Goal: Task Accomplishment & Management: Manage account settings

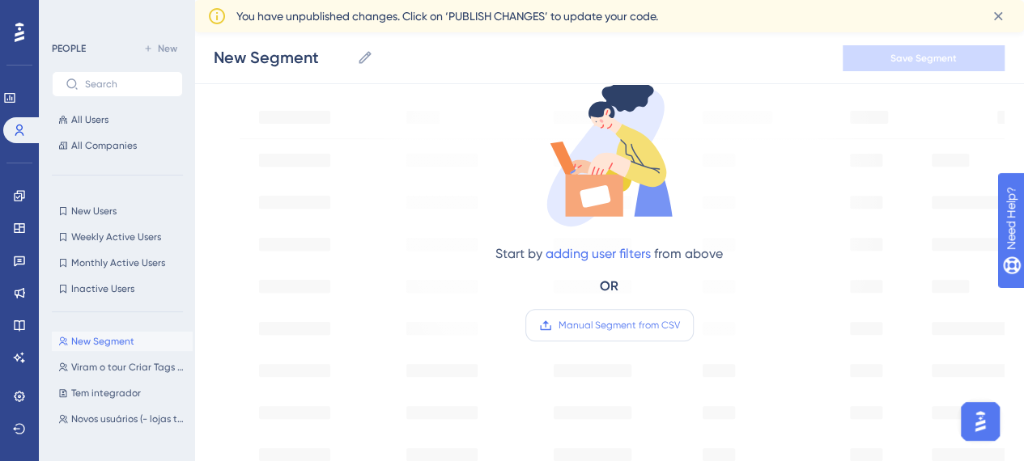
click at [606, 325] on span "Manual Segment from CSV" at bounding box center [619, 325] width 121 height 13
click at [680, 325] on input "Manual Segment from CSV" at bounding box center [680, 325] width 0 height 0
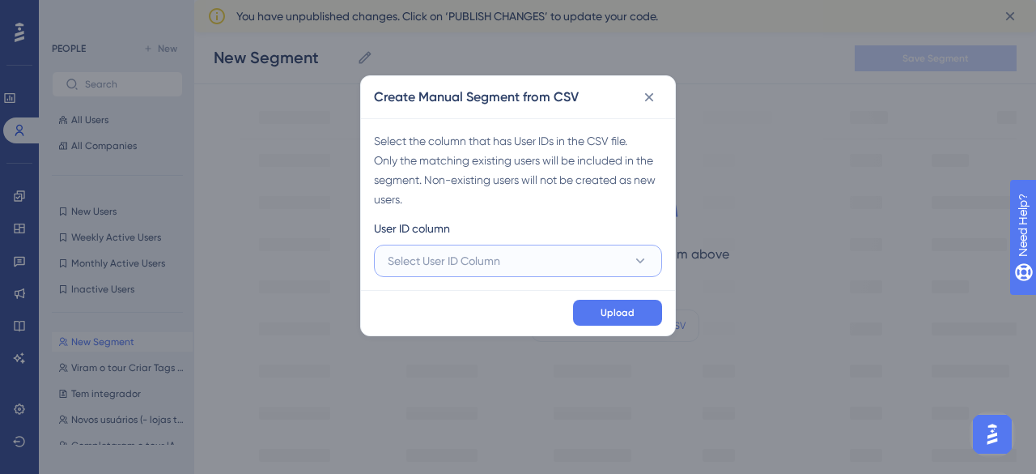
click at [487, 264] on span "Select User ID Column" at bounding box center [444, 260] width 113 height 19
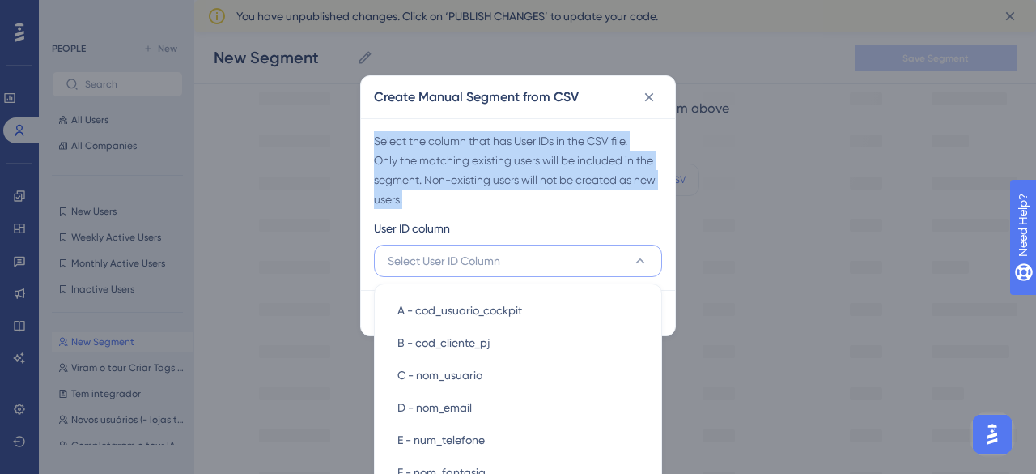
drag, startPoint x: 420, startPoint y: 205, endPoint x: 371, endPoint y: 142, distance: 80.2
click at [371, 142] on div "Select the column that has User IDs in the CSV file. Only the matching existing…" at bounding box center [518, 204] width 314 height 172
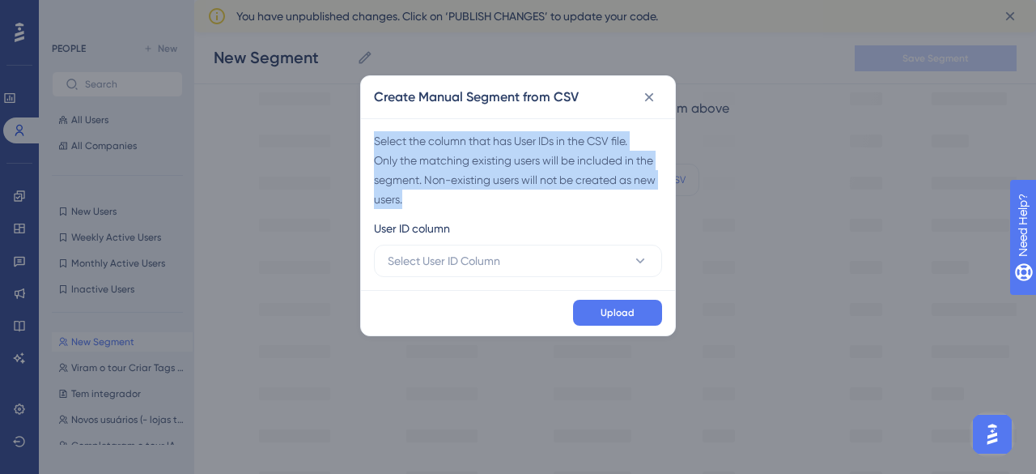
copy div "Select the column that has User IDs in the CSV file. Only the matching existing…"
click at [538, 258] on button "Select User ID Column" at bounding box center [518, 260] width 288 height 32
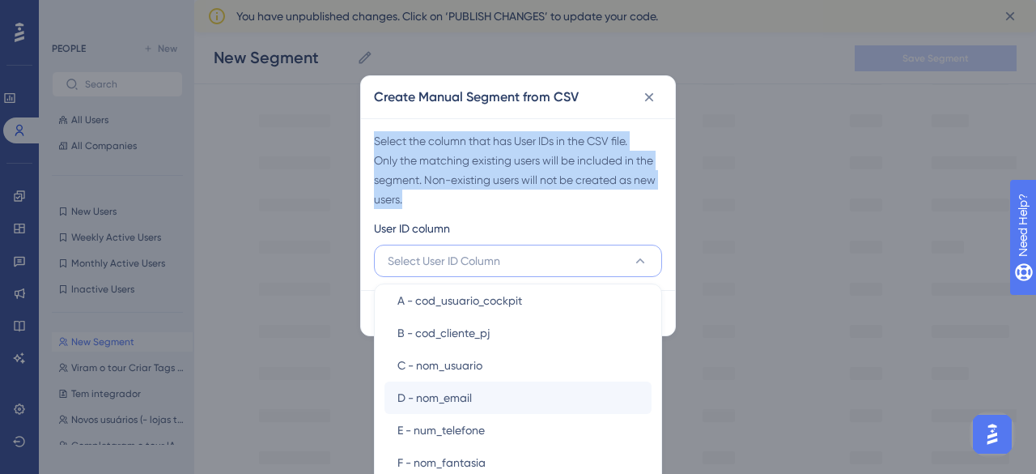
scroll to position [19, 0]
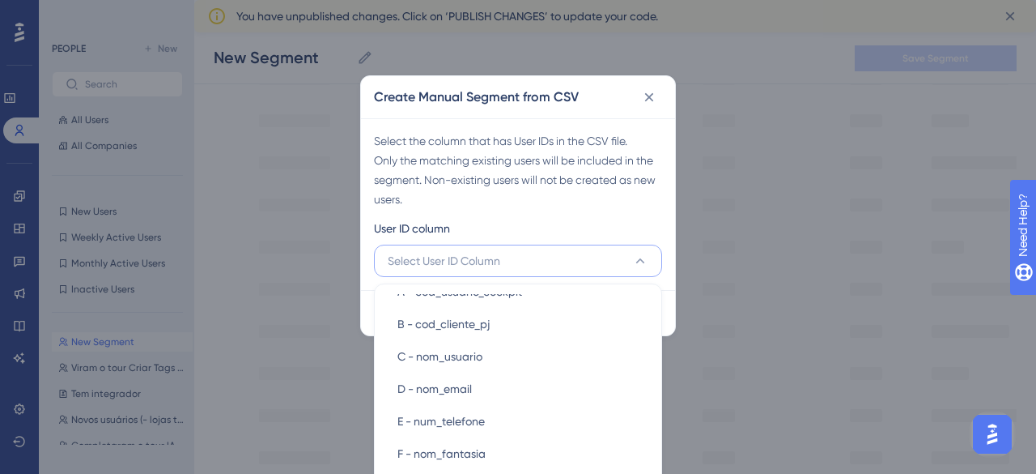
click at [851, 295] on div "Create Manual Segment from CSV Select the column that has User IDs in the CSV f…" at bounding box center [518, 237] width 1036 height 474
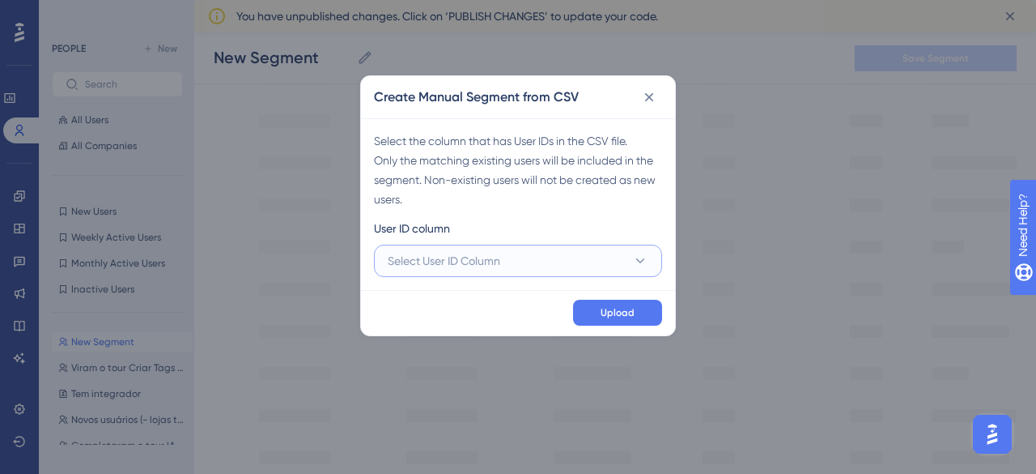
click at [452, 261] on span "Select User ID Column" at bounding box center [444, 260] width 113 height 19
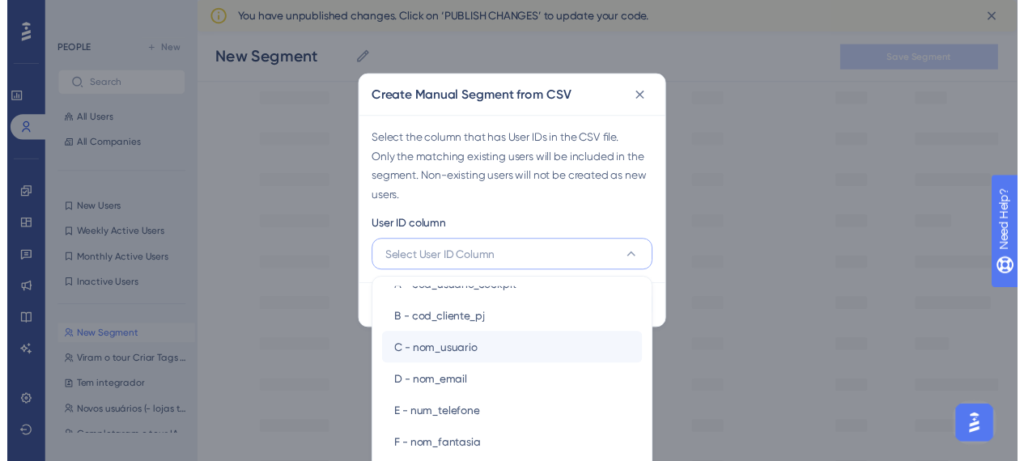
scroll to position [0, 0]
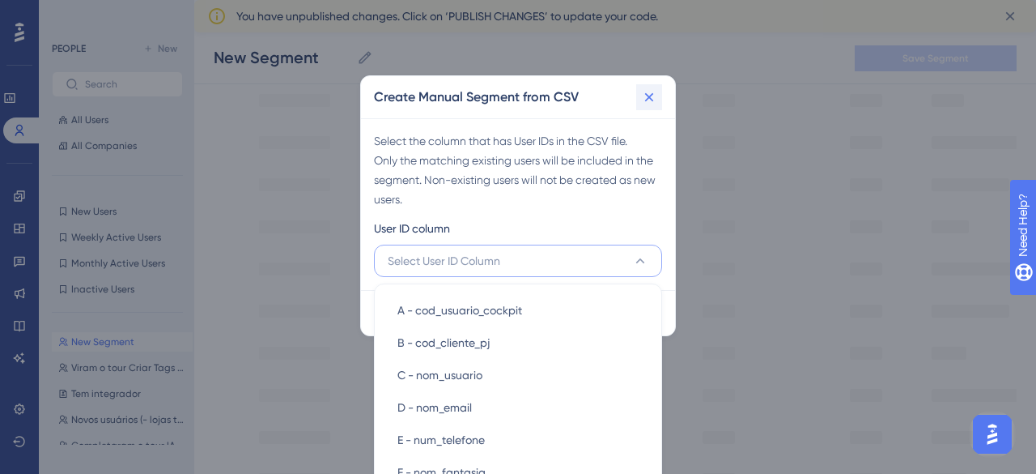
click at [652, 100] on icon at bounding box center [649, 97] width 16 height 16
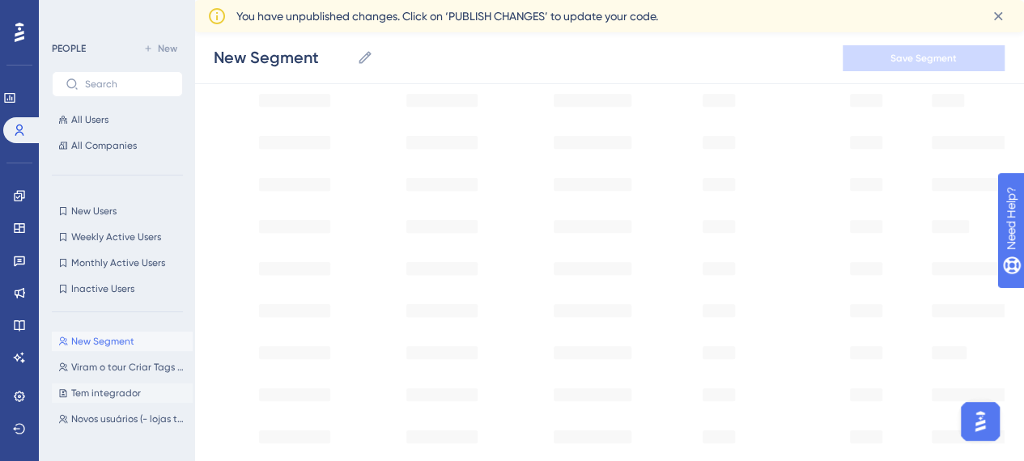
click at [94, 389] on span "Tem integrador" at bounding box center [106, 393] width 70 height 13
type input "Tem integrador"
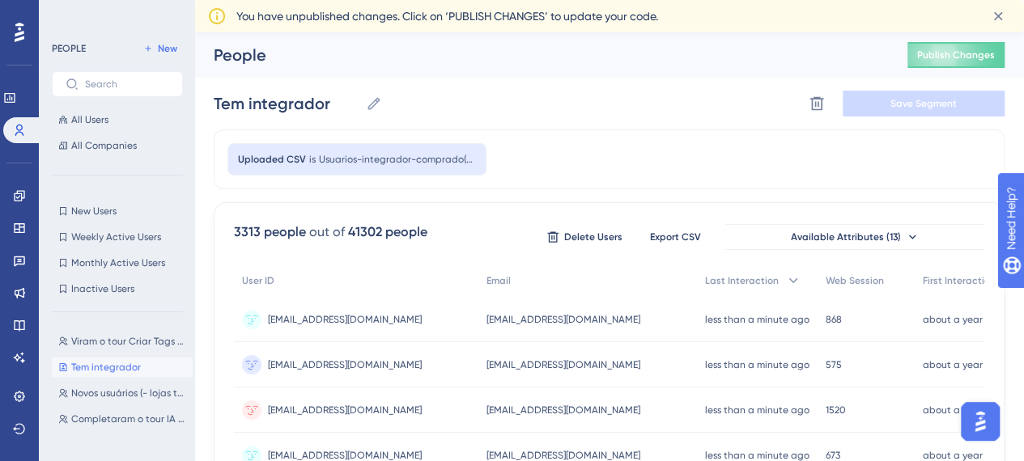
click at [333, 159] on span "Usuarios-integrador-comprado(Planilha1)" at bounding box center [397, 159] width 157 height 13
click at [377, 161] on span "Usuarios-integrador-comprado(Planilha1)" at bounding box center [397, 159] width 157 height 13
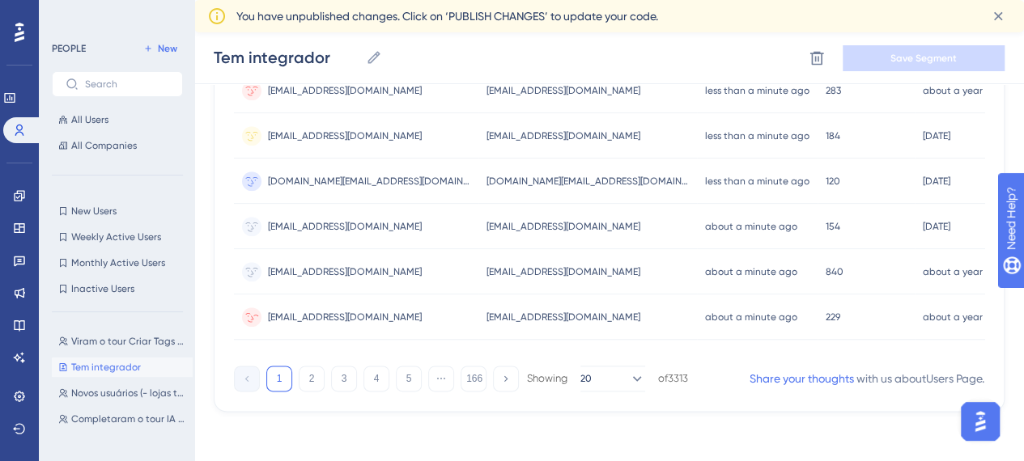
scroll to position [871, 0]
click at [90, 362] on span "Tem integrador" at bounding box center [106, 367] width 70 height 13
click at [149, 365] on button "Tem integrador Tem integrador" at bounding box center [122, 367] width 141 height 19
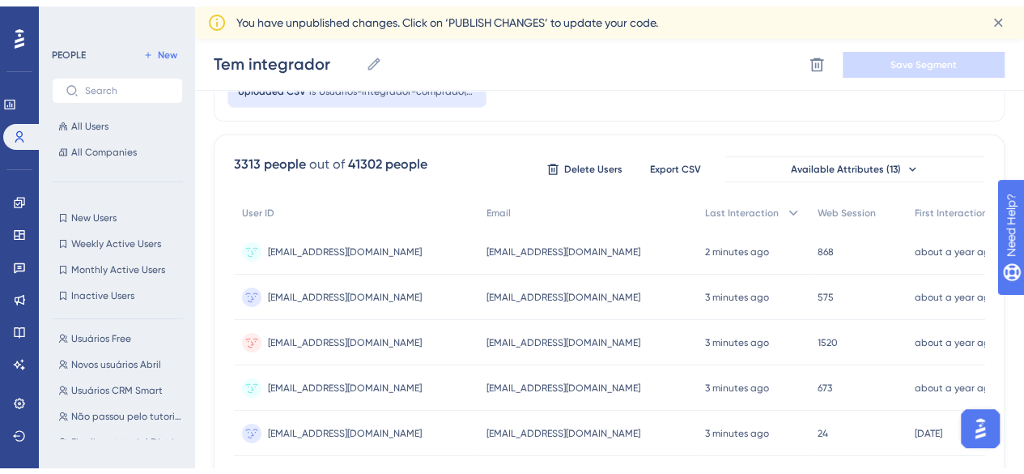
scroll to position [0, 0]
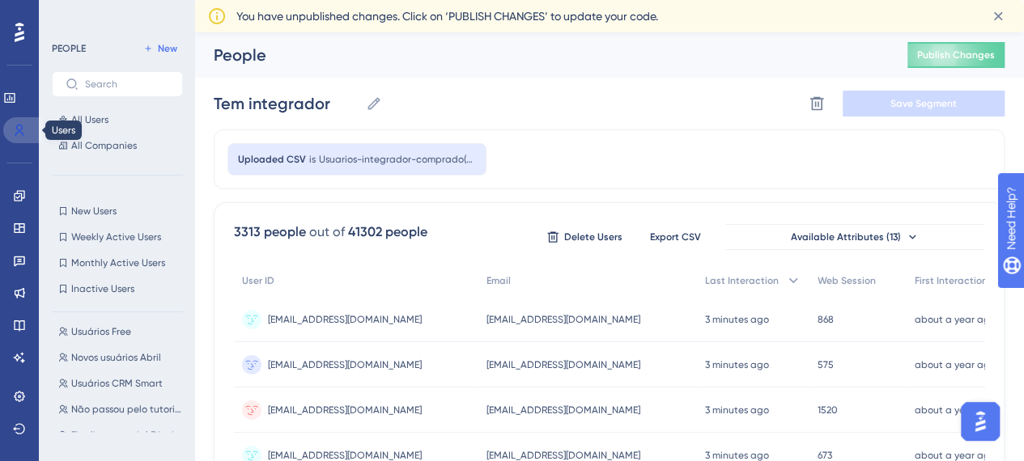
click at [17, 128] on icon at bounding box center [19, 130] width 9 height 11
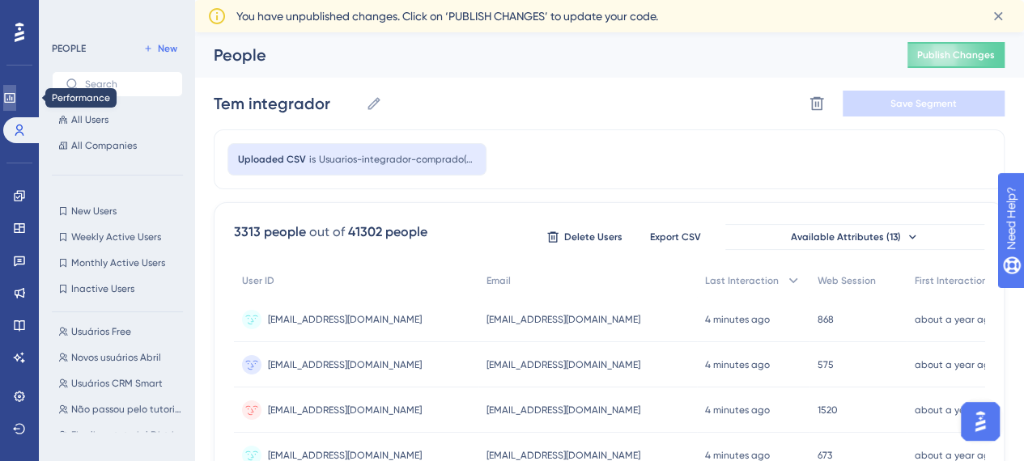
click at [15, 100] on icon at bounding box center [9, 98] width 11 height 10
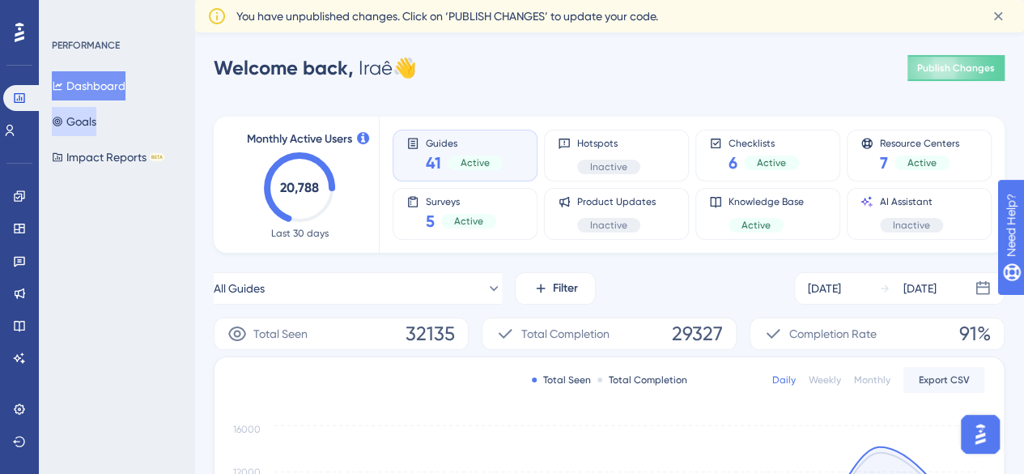
click at [91, 128] on button "Goals" at bounding box center [74, 121] width 45 height 29
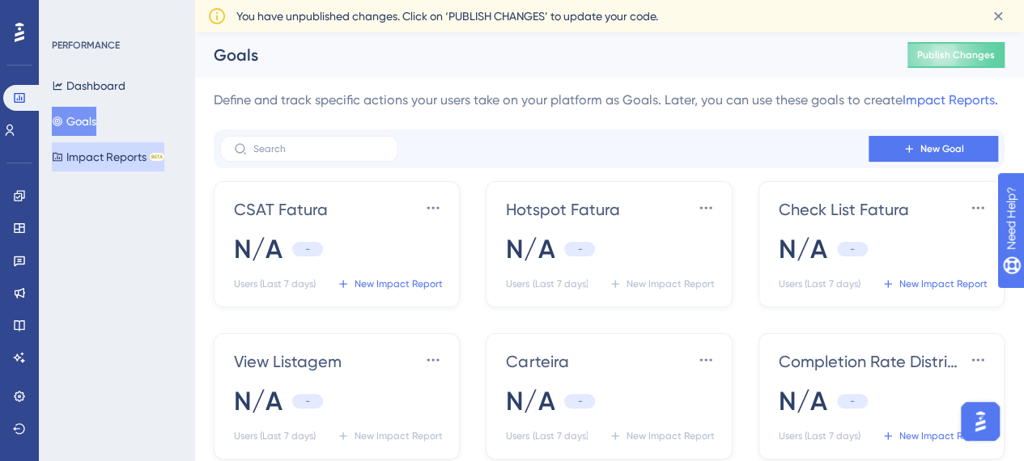
click at [90, 158] on button "Impact Reports BETA" at bounding box center [108, 156] width 113 height 29
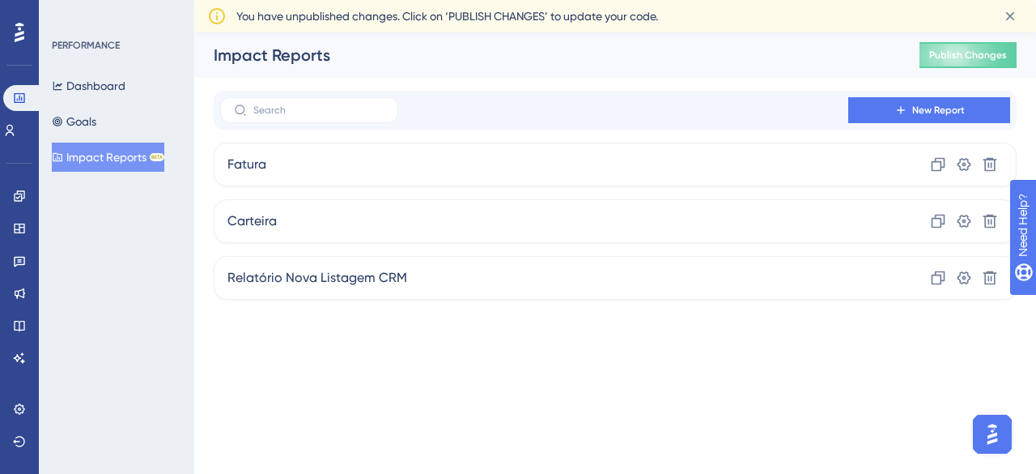
click at [28, 28] on div at bounding box center [19, 32] width 26 height 26
click at [102, 44] on div "PERFORMANCE" at bounding box center [86, 45] width 68 height 13
click at [21, 93] on icon at bounding box center [19, 98] width 11 height 10
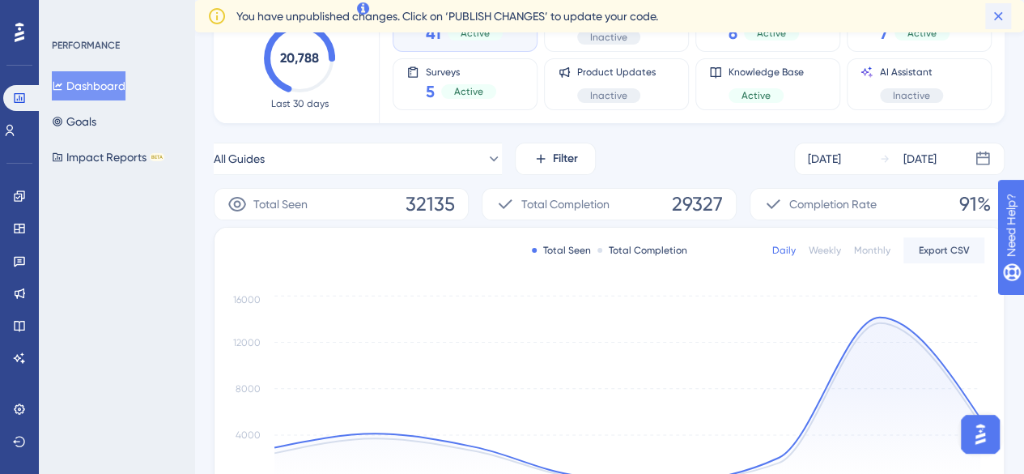
scroll to position [81, 0]
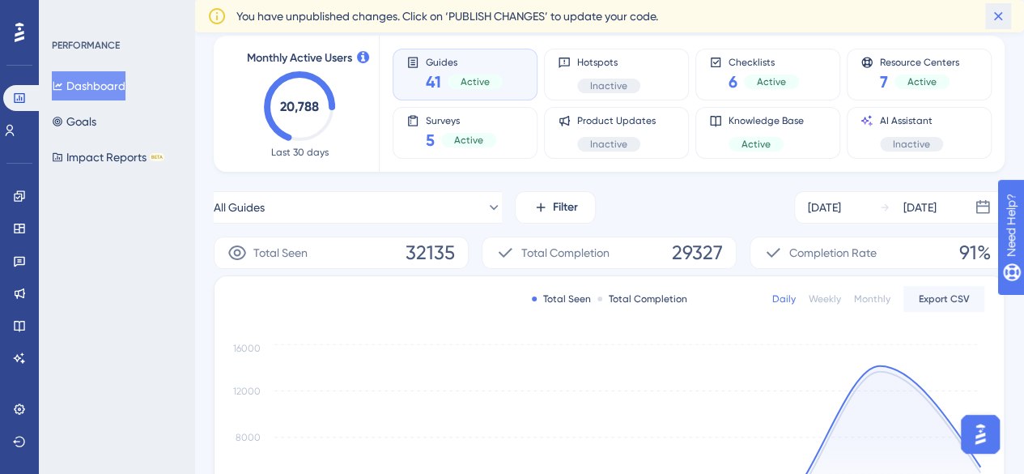
click at [994, 15] on icon at bounding box center [998, 16] width 16 height 16
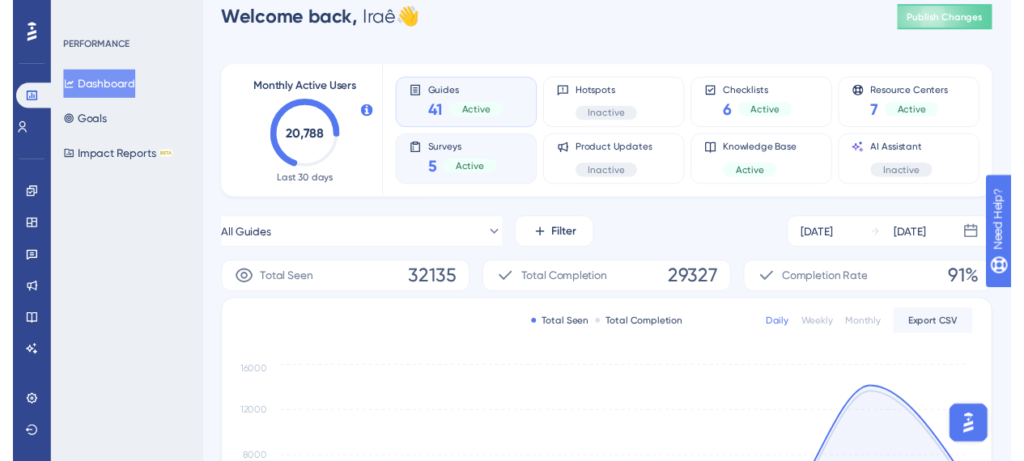
scroll to position [0, 0]
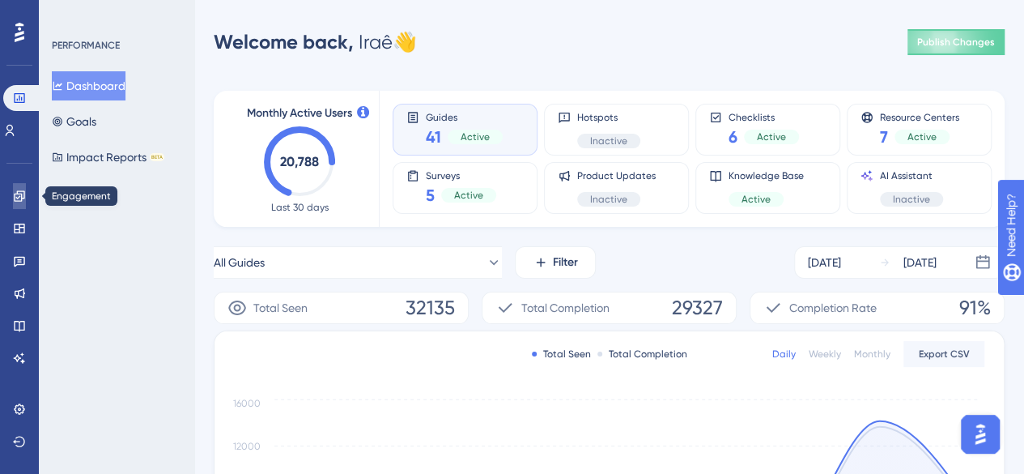
click at [18, 191] on icon at bounding box center [19, 195] width 11 height 11
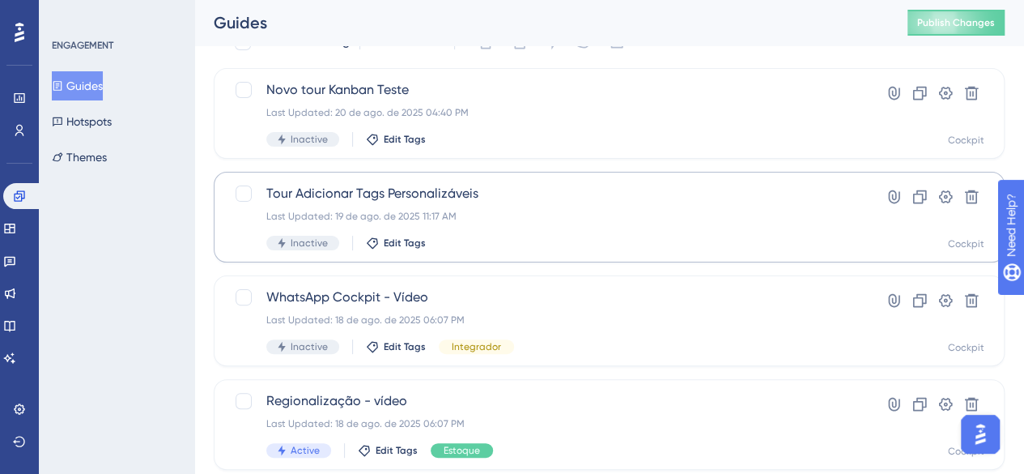
scroll to position [162, 0]
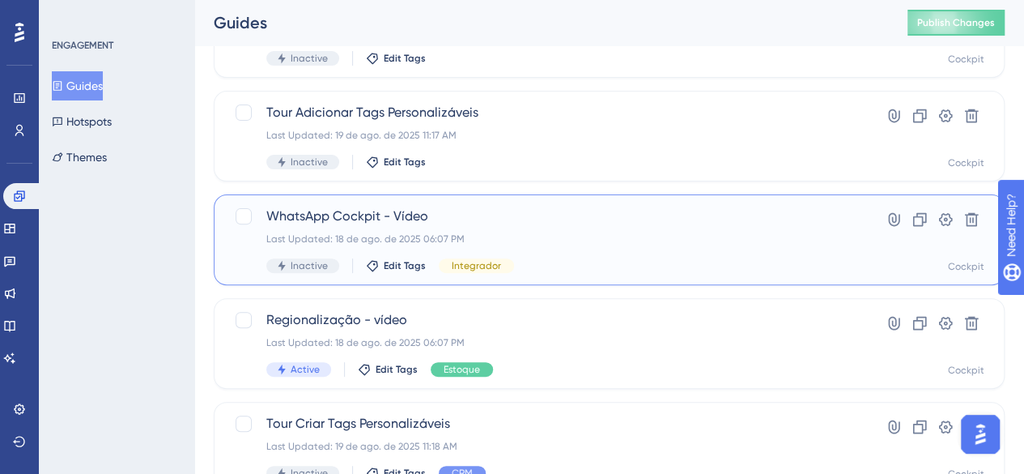
click at [570, 244] on div "Last Updated: 18 de ago. de 2025 06:07 PM" at bounding box center [544, 238] width 556 height 13
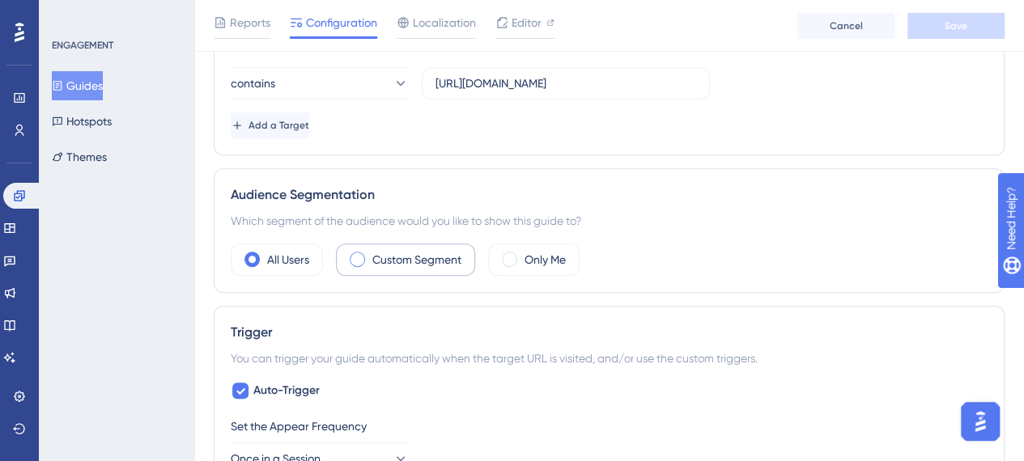
scroll to position [486, 0]
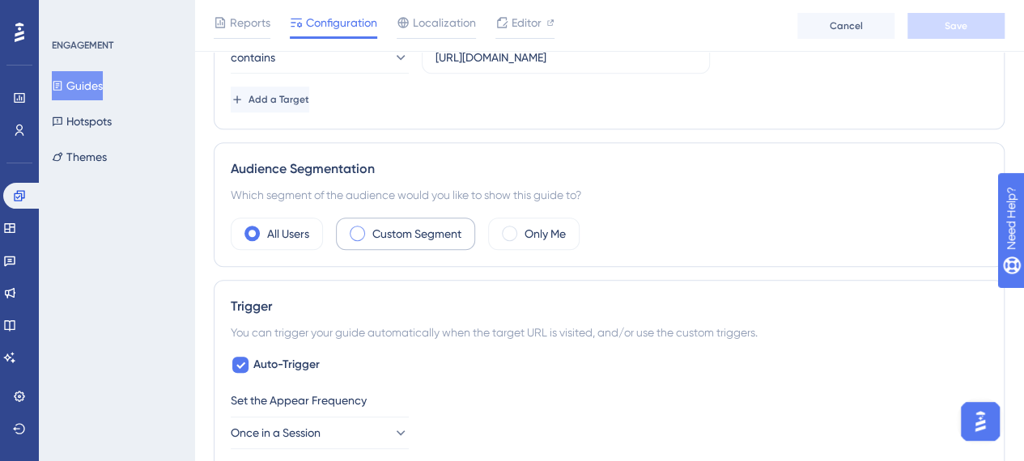
click at [435, 229] on label "Custom Segment" at bounding box center [416, 233] width 89 height 19
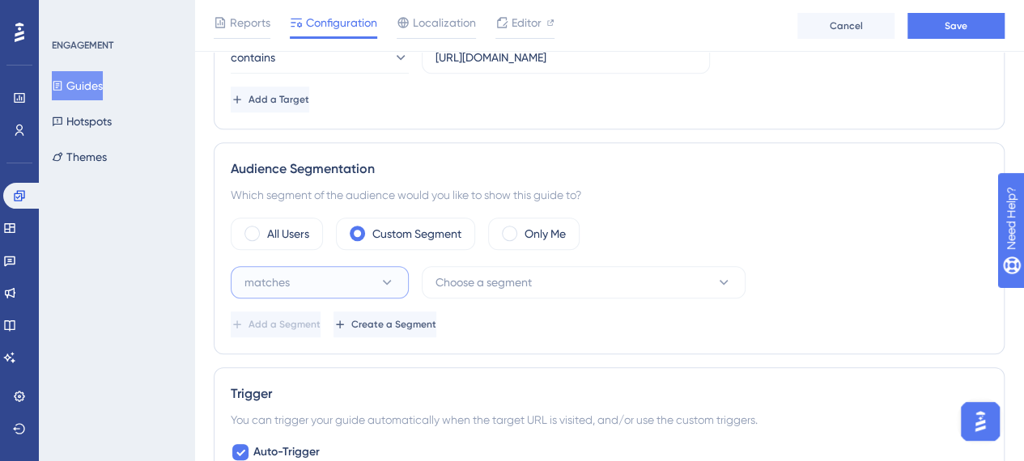
click at [347, 276] on button "matches" at bounding box center [320, 282] width 178 height 32
click at [466, 283] on span "Choose a segment" at bounding box center [484, 282] width 96 height 19
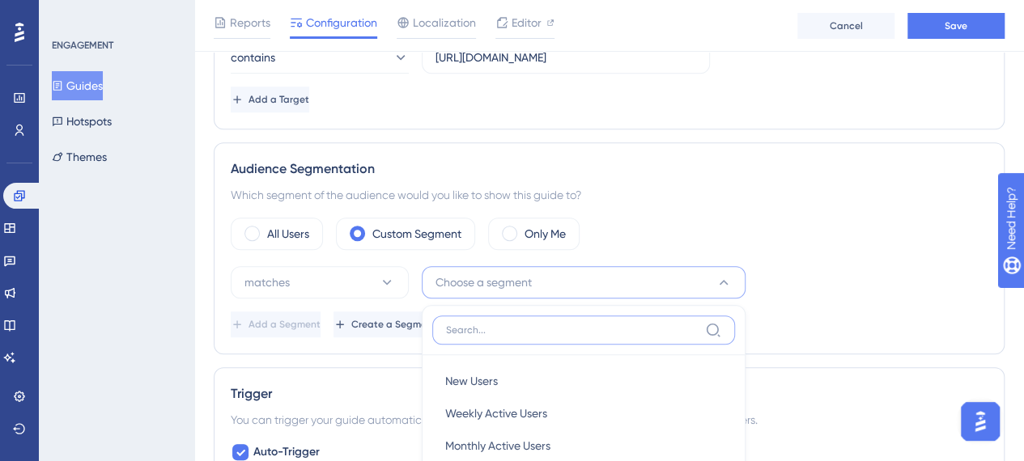
scroll to position [720, 0]
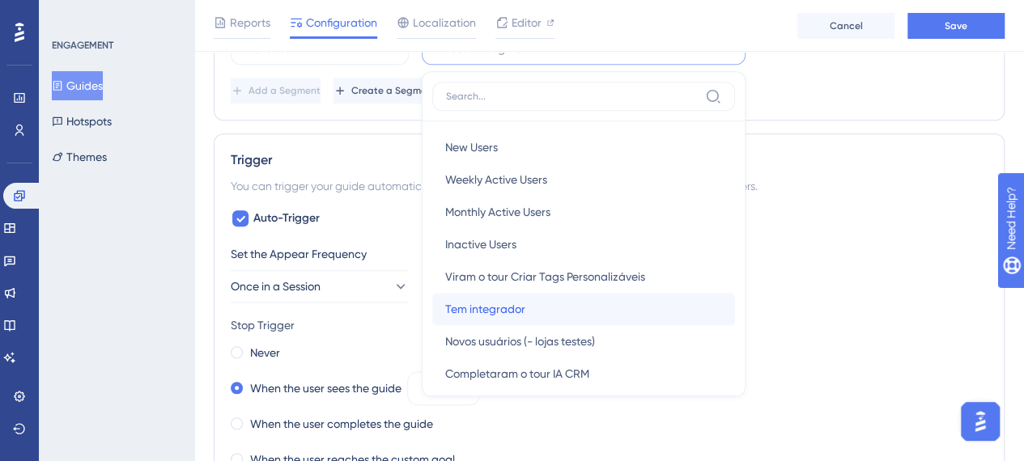
click at [486, 300] on span "Tem integrador" at bounding box center [485, 309] width 80 height 19
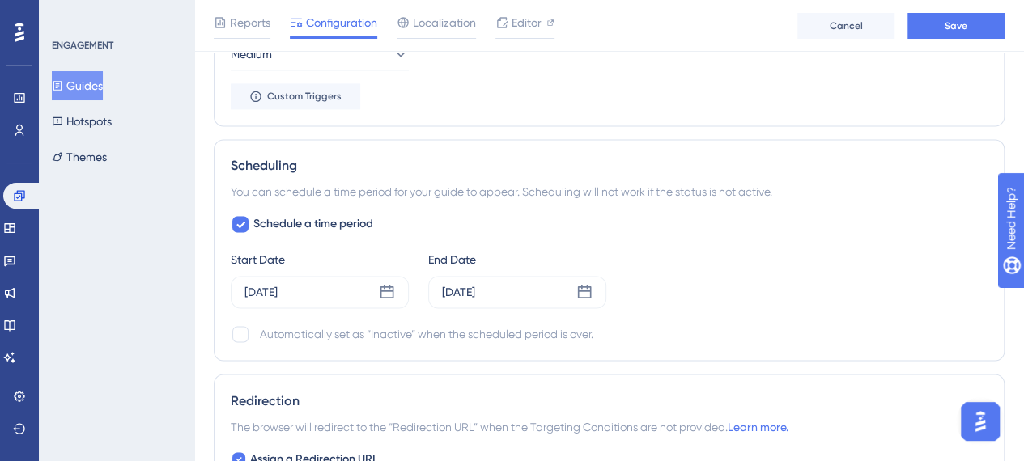
scroll to position [1205, 0]
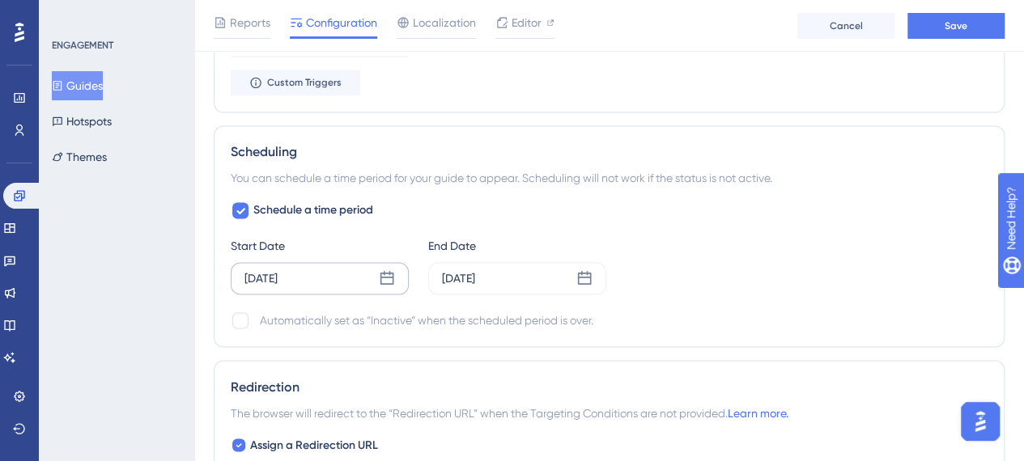
click at [389, 272] on icon at bounding box center [387, 278] width 14 height 14
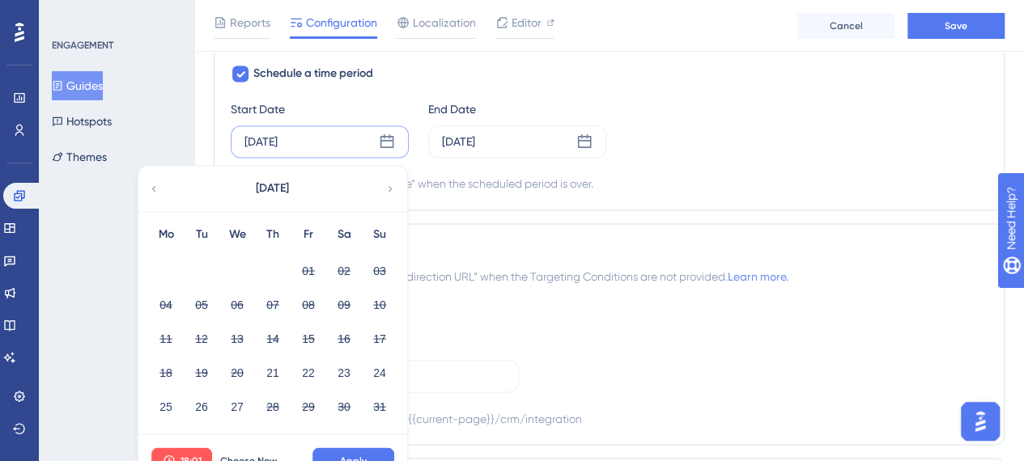
scroll to position [1367, 0]
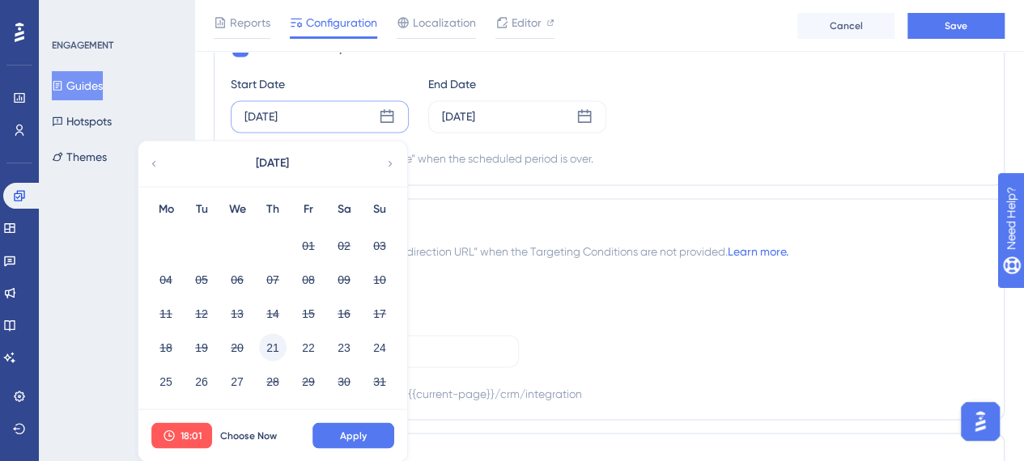
click at [276, 341] on button "21" at bounding box center [273, 348] width 28 height 28
click at [186, 430] on span "18:01" at bounding box center [191, 435] width 21 height 13
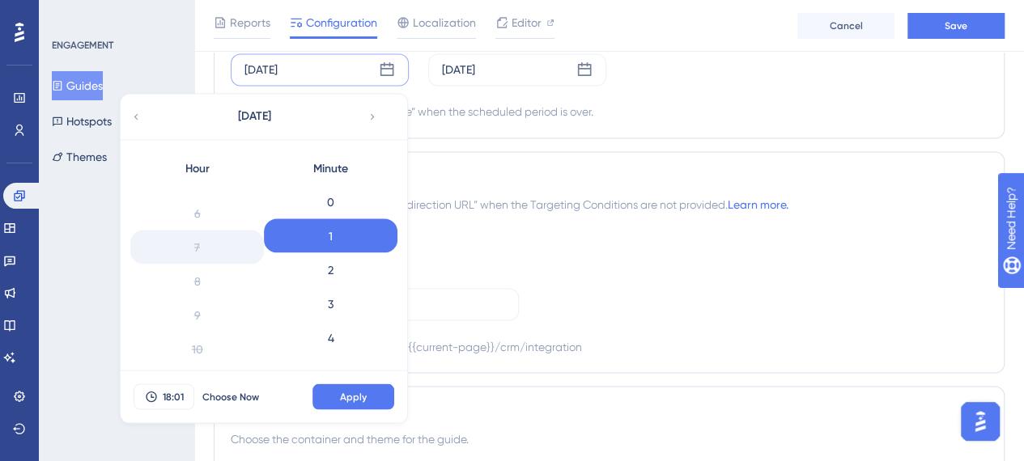
scroll to position [219, 0]
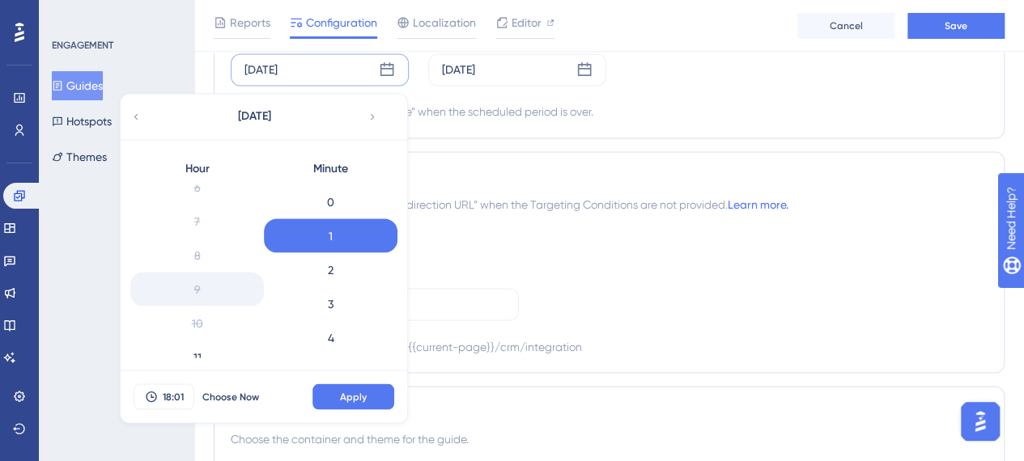
click at [225, 286] on div "9" at bounding box center [197, 289] width 134 height 34
click at [565, 258] on div "Assign a Redirection URL Redirection URL [URL][DOMAIN_NAME] Redirect to Exact U…" at bounding box center [609, 292] width 757 height 130
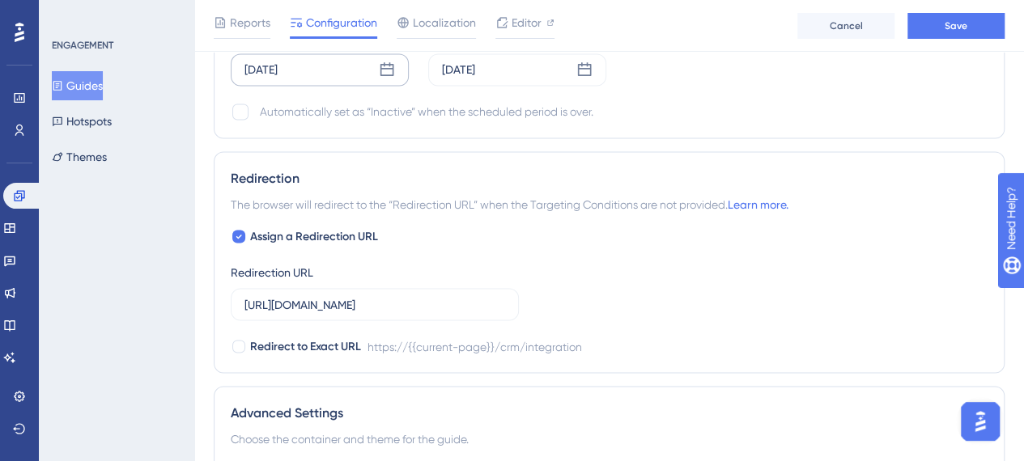
click at [390, 62] on icon at bounding box center [387, 70] width 16 height 16
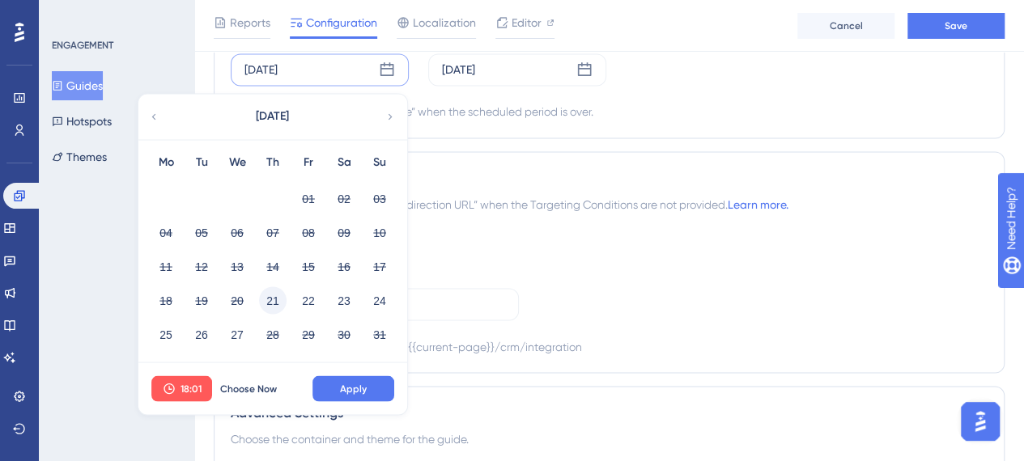
click at [270, 293] on button "21" at bounding box center [273, 301] width 28 height 28
click at [340, 381] on button "Apply" at bounding box center [353, 389] width 82 height 26
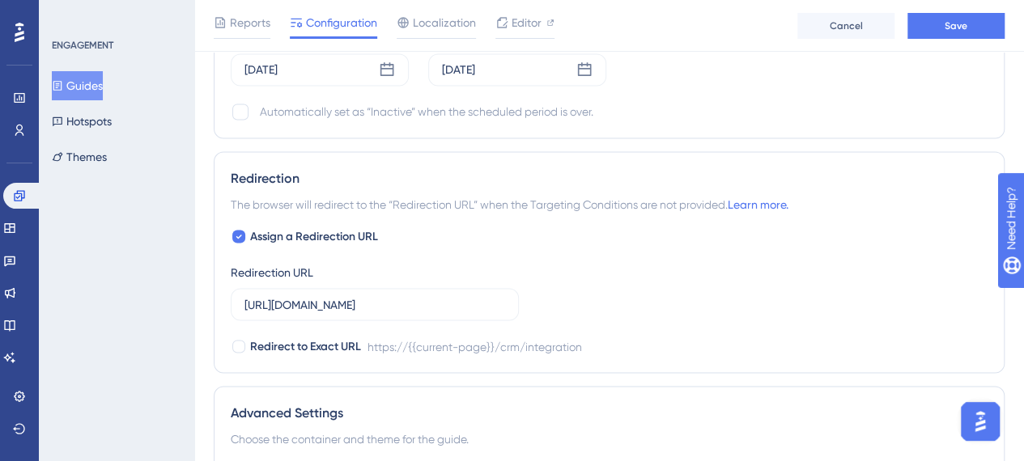
scroll to position [1333, 0]
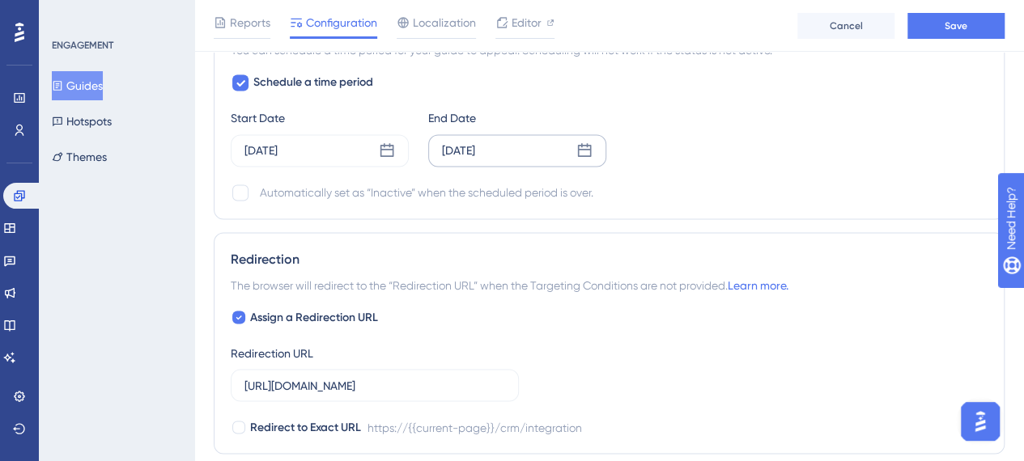
click at [475, 145] on div "[DATE]" at bounding box center [458, 150] width 33 height 19
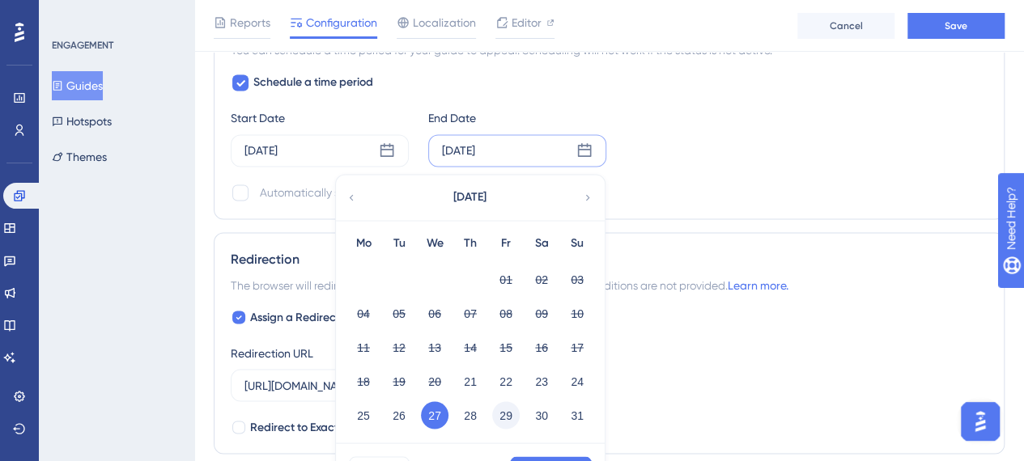
click at [504, 410] on button "29" at bounding box center [506, 416] width 28 height 28
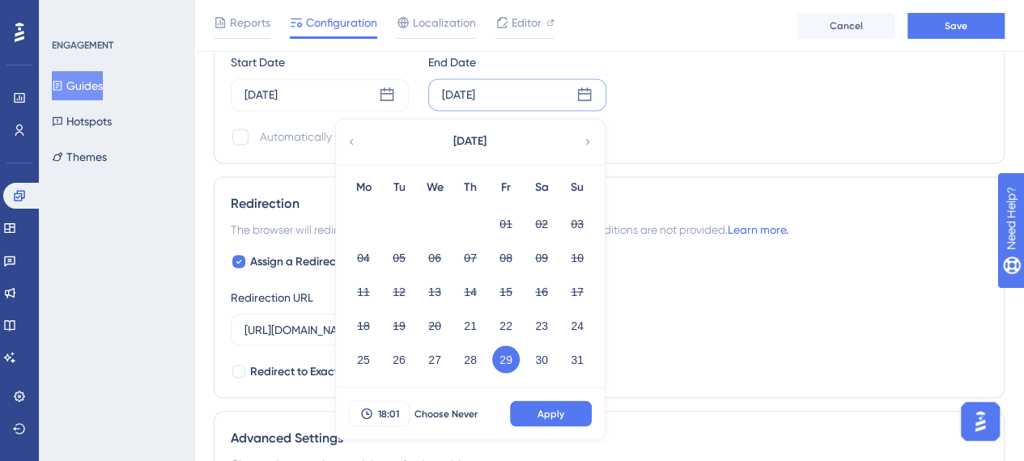
scroll to position [1414, 0]
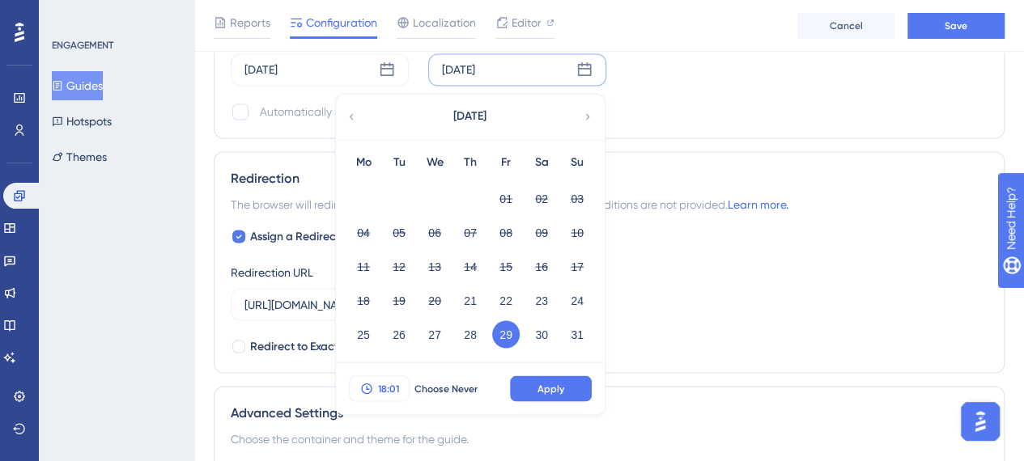
click at [398, 383] on span "18:01" at bounding box center [388, 388] width 21 height 13
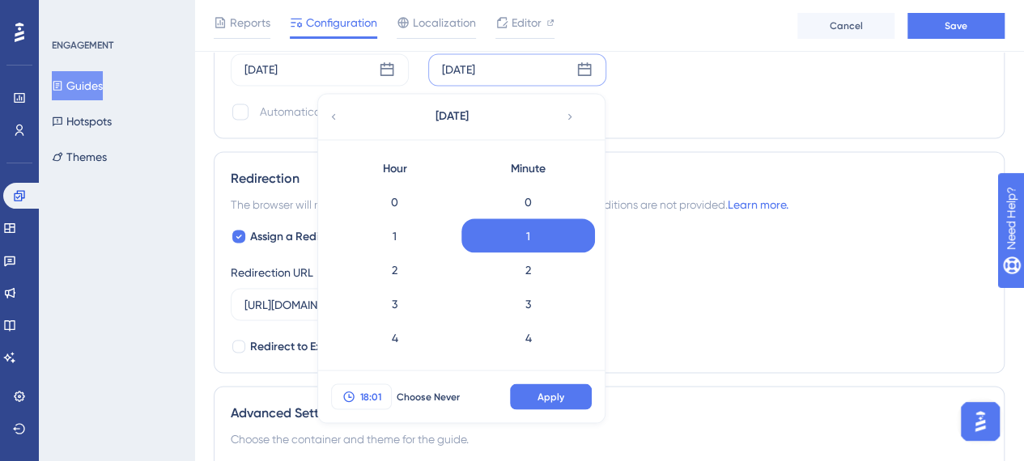
scroll to position [542, 0]
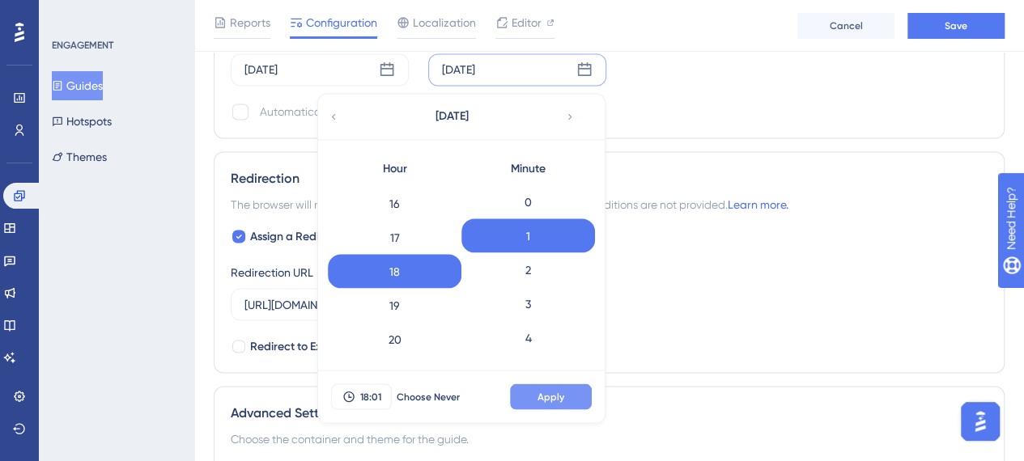
click at [542, 391] on span "Apply" at bounding box center [551, 396] width 27 height 13
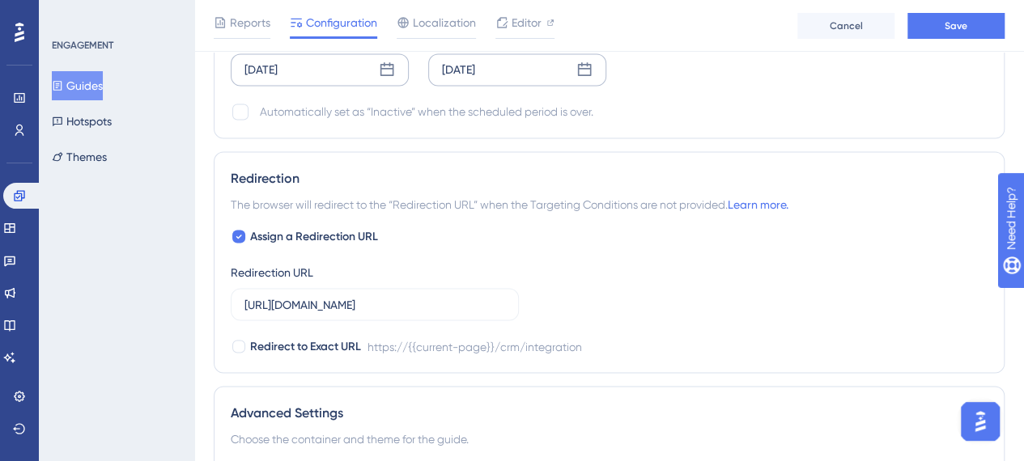
click at [348, 66] on div "[DATE]" at bounding box center [320, 69] width 178 height 32
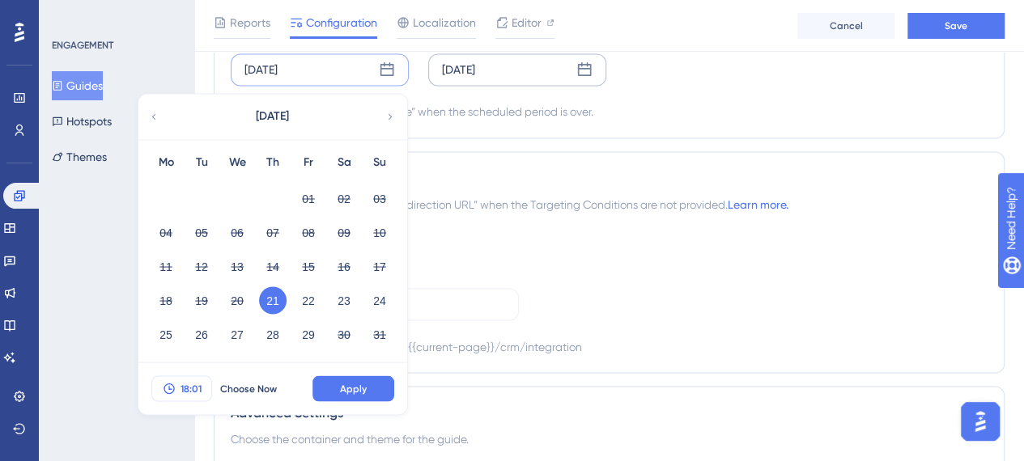
click at [195, 382] on span "18:01" at bounding box center [191, 388] width 21 height 13
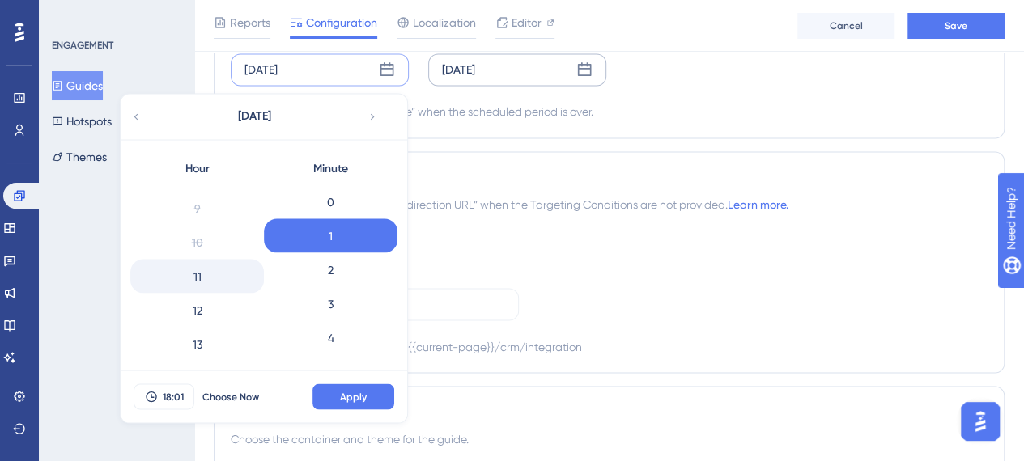
scroll to position [219, 0]
click at [209, 285] on div "9" at bounding box center [197, 289] width 134 height 34
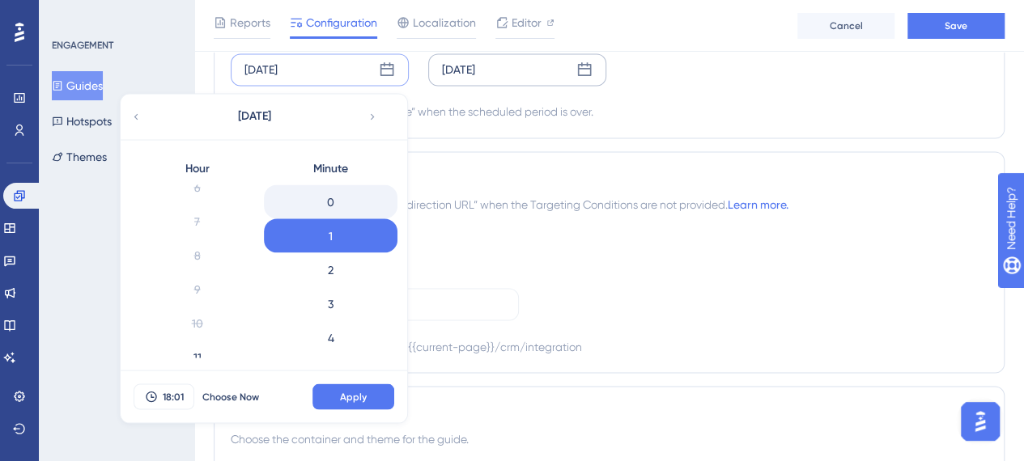
click at [329, 200] on div "0" at bounding box center [331, 202] width 134 height 34
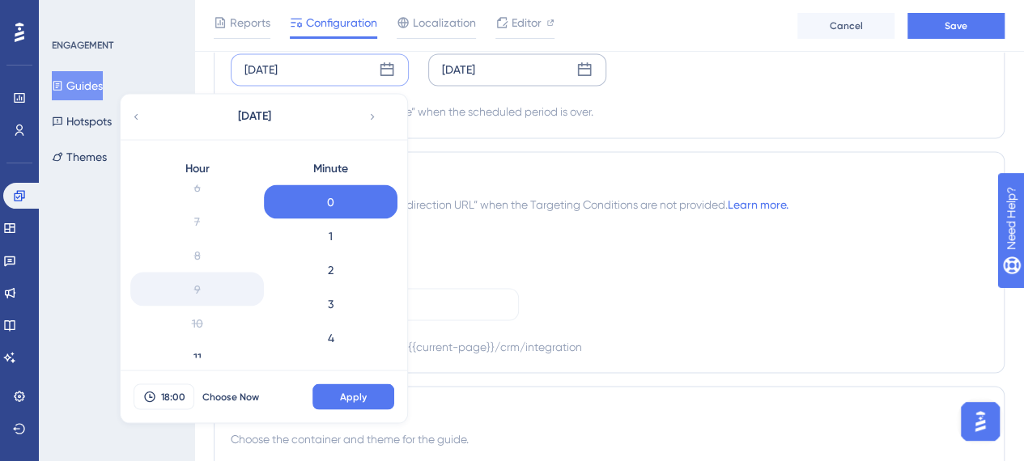
click at [206, 283] on div "9" at bounding box center [197, 289] width 134 height 34
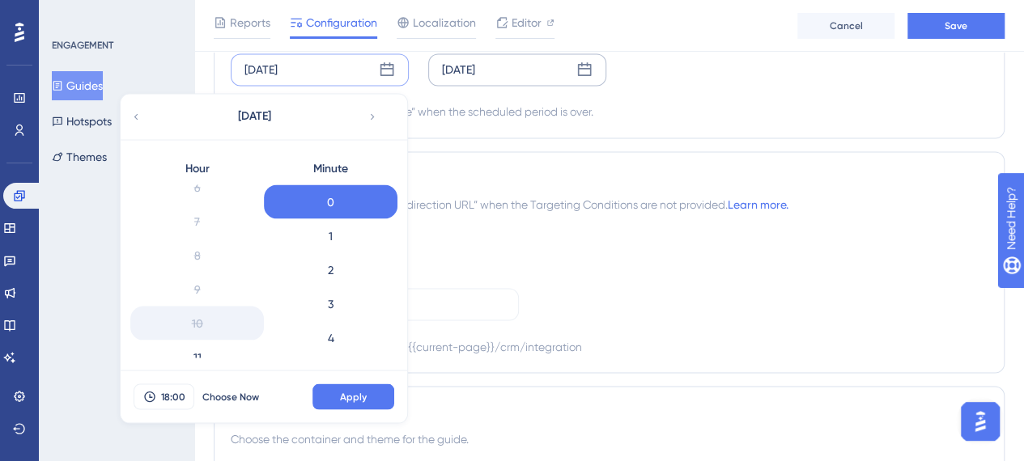
click at [209, 331] on div "10" at bounding box center [197, 323] width 134 height 34
click at [207, 344] on div "11" at bounding box center [197, 357] width 134 height 34
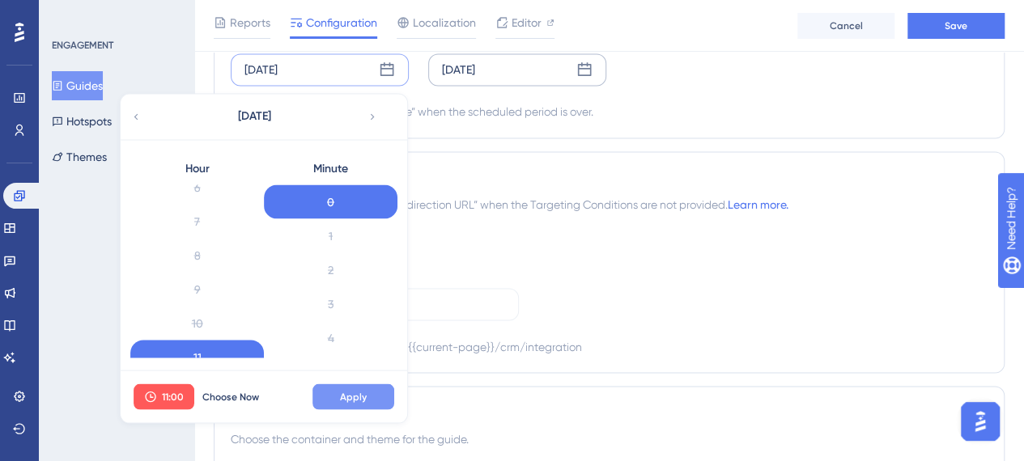
click at [343, 391] on span "Apply" at bounding box center [353, 396] width 27 height 13
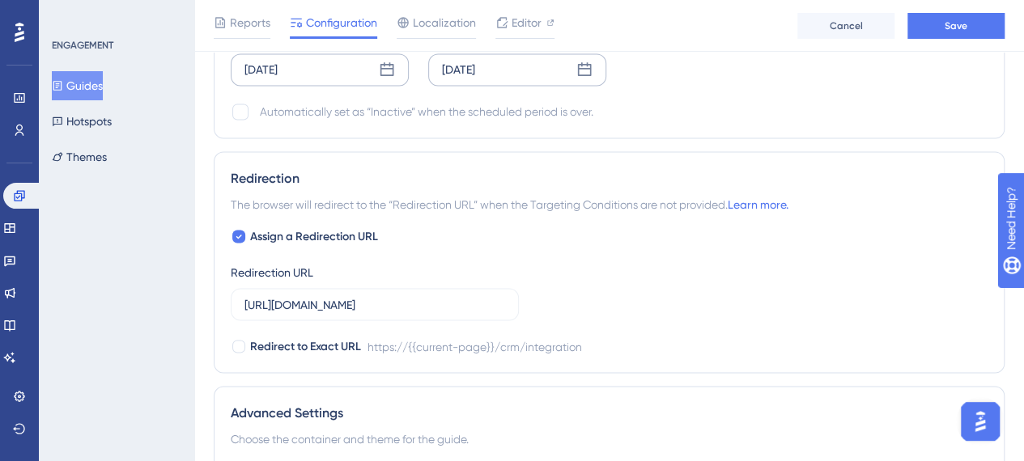
click at [278, 68] on div "[DATE]" at bounding box center [260, 69] width 33 height 19
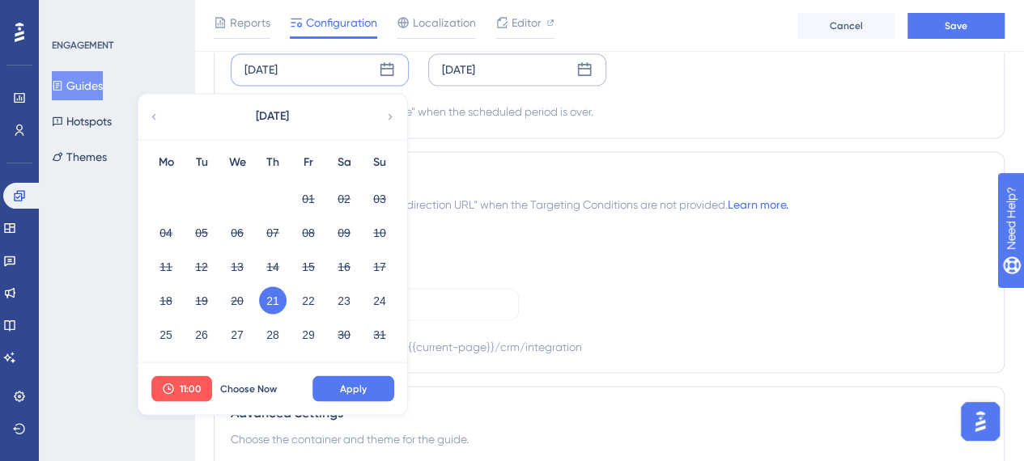
click at [475, 68] on div "[DATE]" at bounding box center [458, 69] width 33 height 19
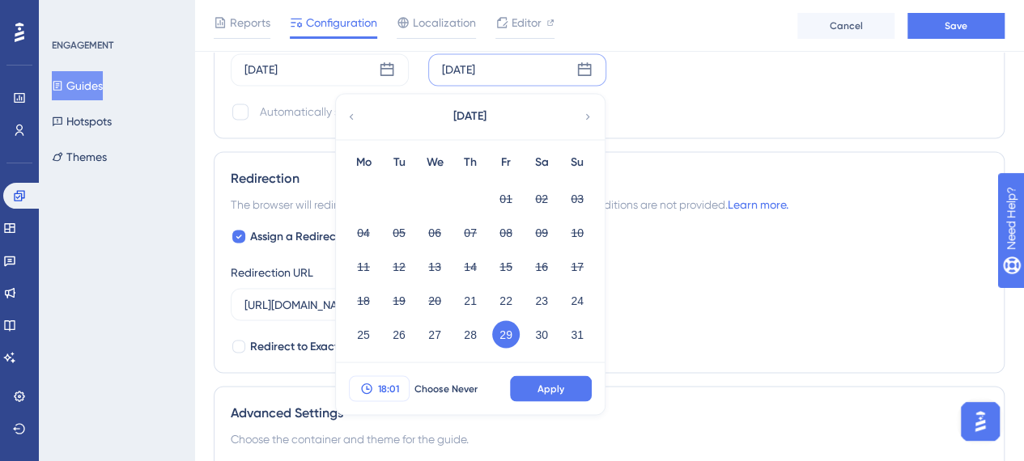
click at [398, 382] on span "18:01" at bounding box center [388, 388] width 21 height 13
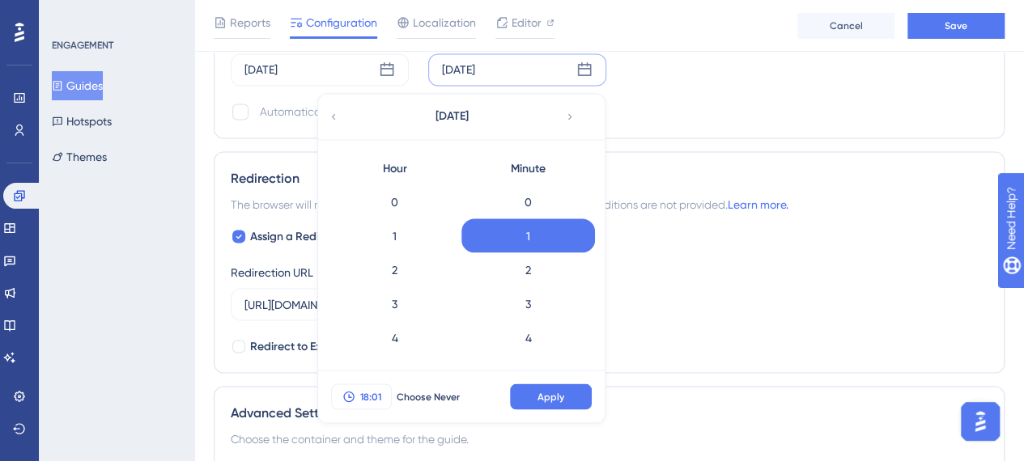
scroll to position [542, 0]
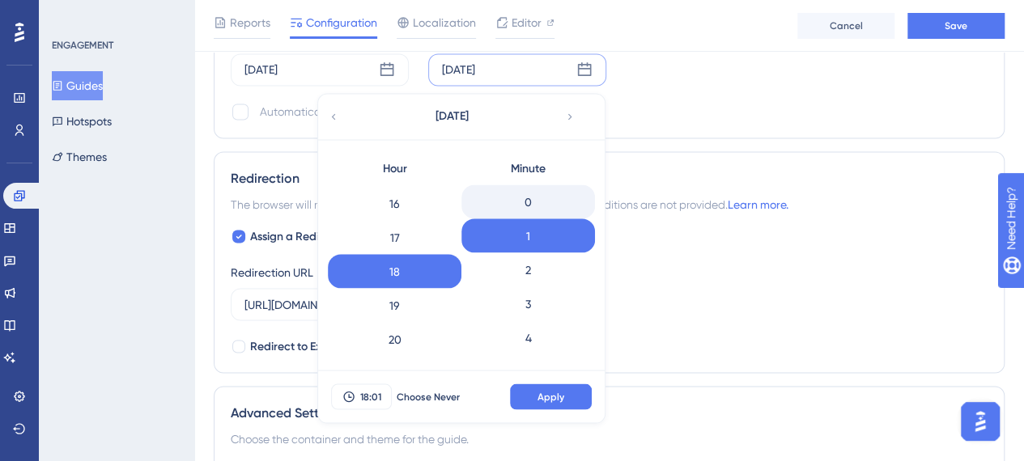
click at [534, 198] on div "0" at bounding box center [528, 202] width 134 height 34
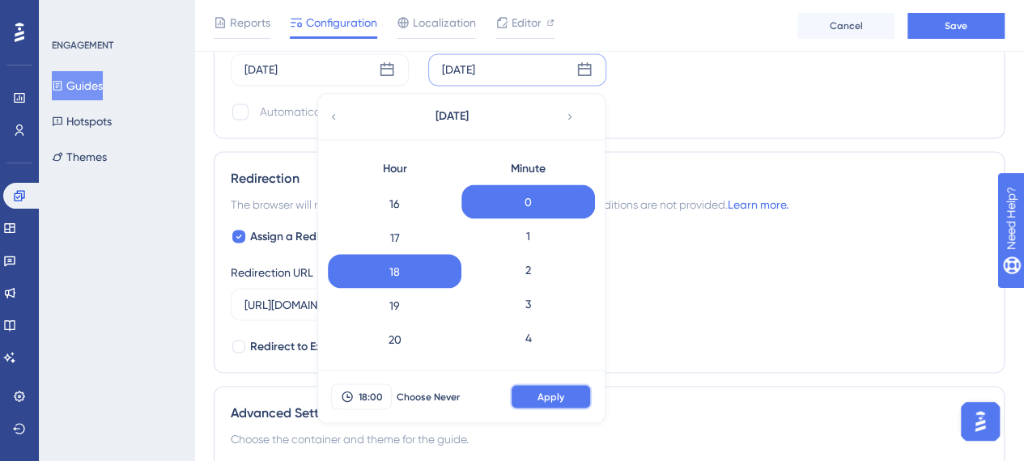
click at [537, 393] on button "Apply" at bounding box center [551, 397] width 82 height 26
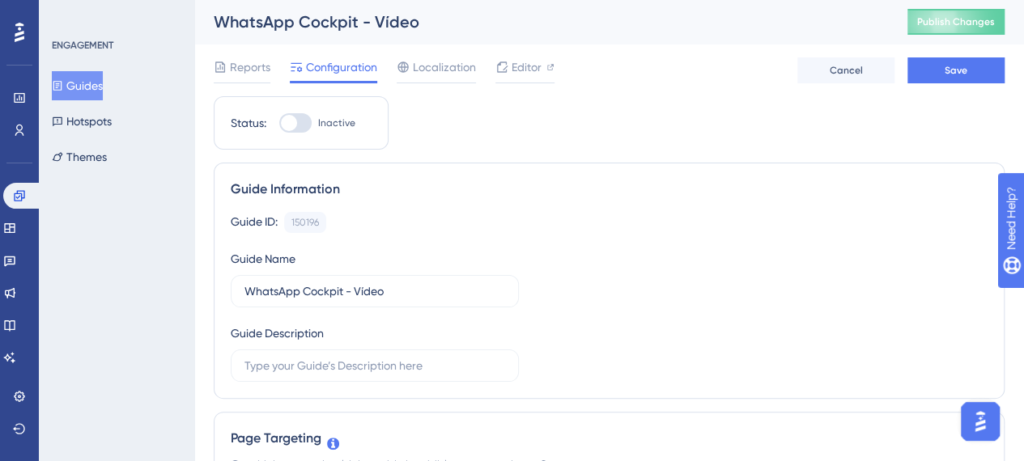
scroll to position [0, 0]
click at [947, 70] on span "Save" at bounding box center [956, 71] width 23 height 13
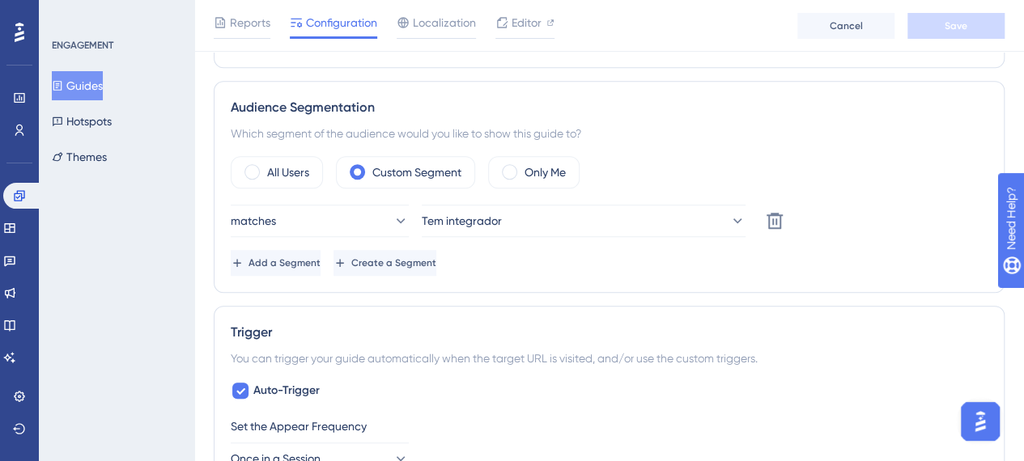
scroll to position [405, 0]
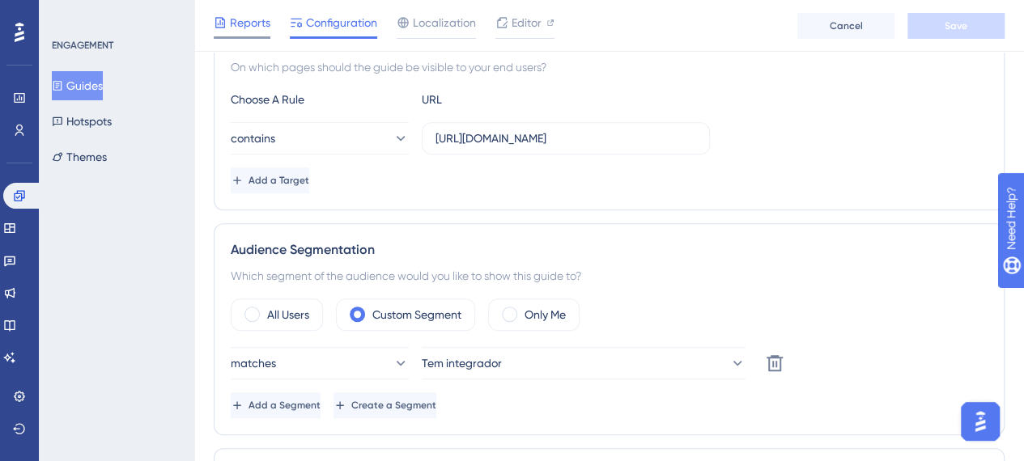
click at [246, 29] on span "Reports" at bounding box center [250, 22] width 40 height 19
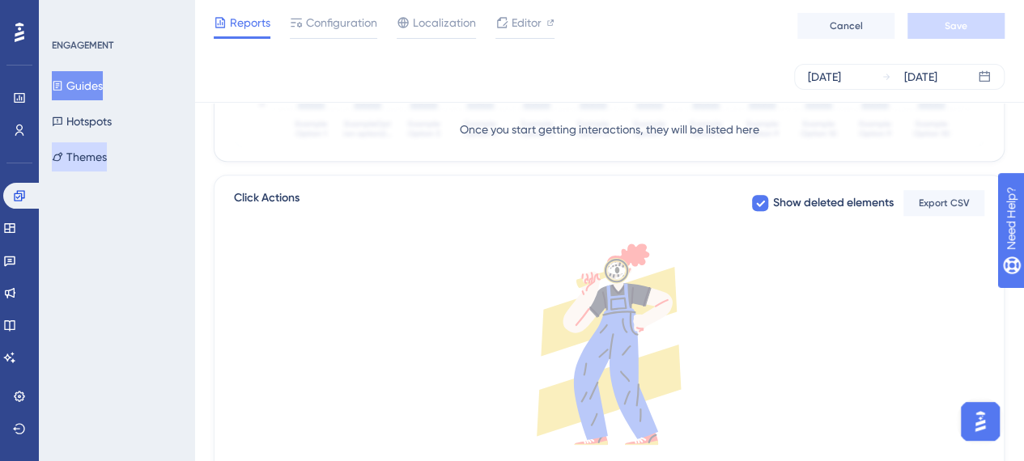
scroll to position [425, 0]
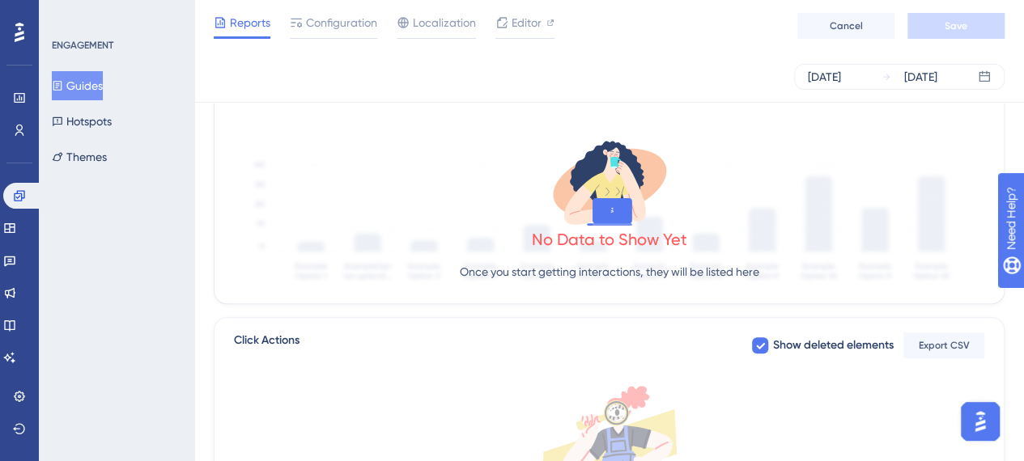
click at [91, 82] on button "Guides" at bounding box center [77, 85] width 51 height 29
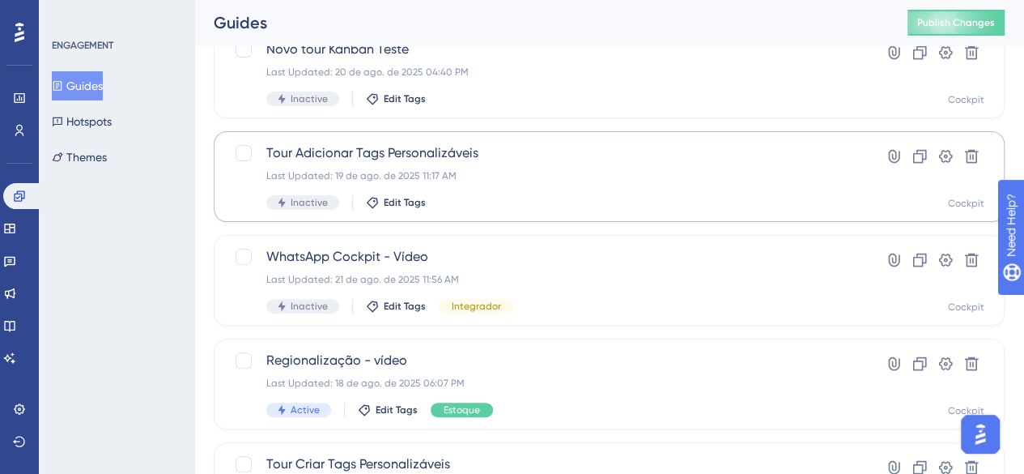
scroll to position [162, 0]
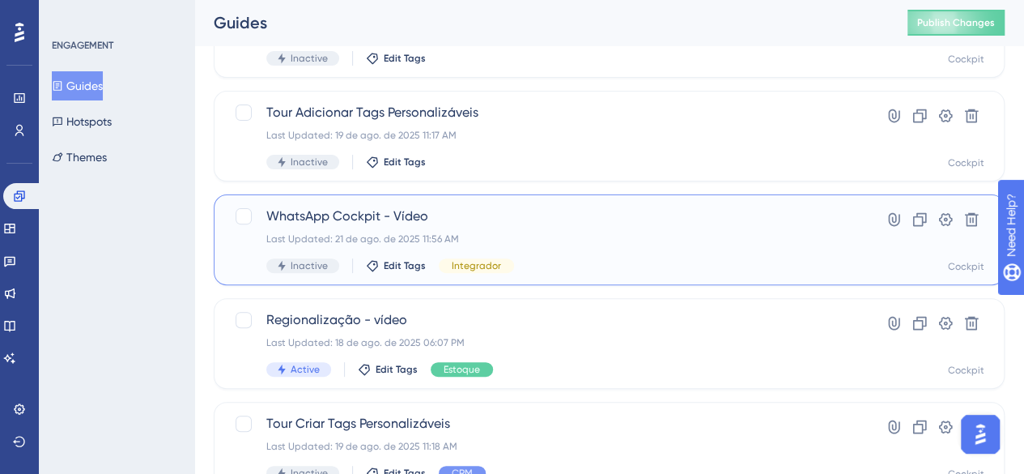
click at [461, 234] on div "Last Updated: 21 de ago. de 2025 11:56 AM" at bounding box center [544, 238] width 556 height 13
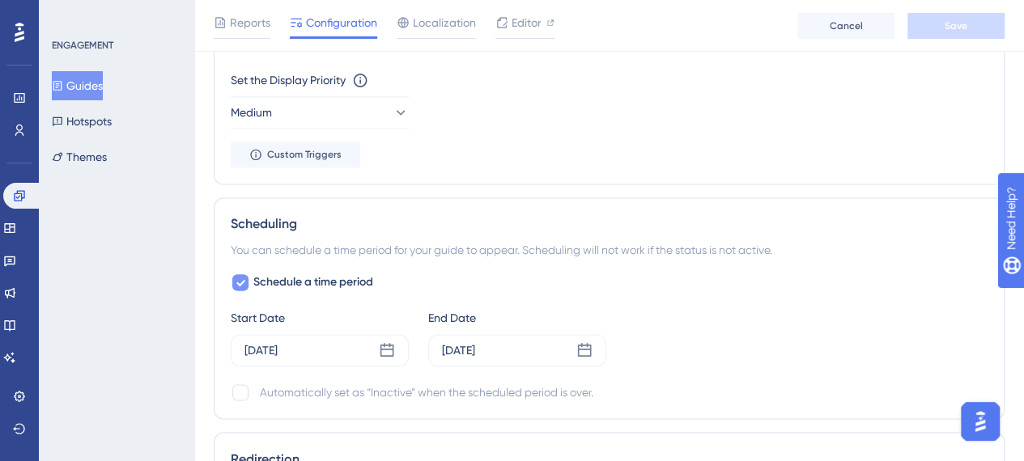
scroll to position [1214, 0]
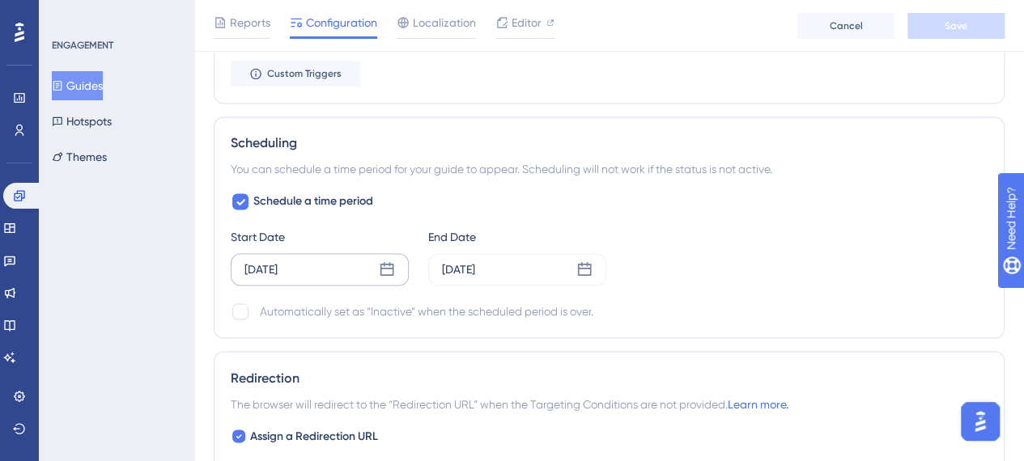
click at [361, 266] on div "[DATE]" at bounding box center [320, 269] width 178 height 32
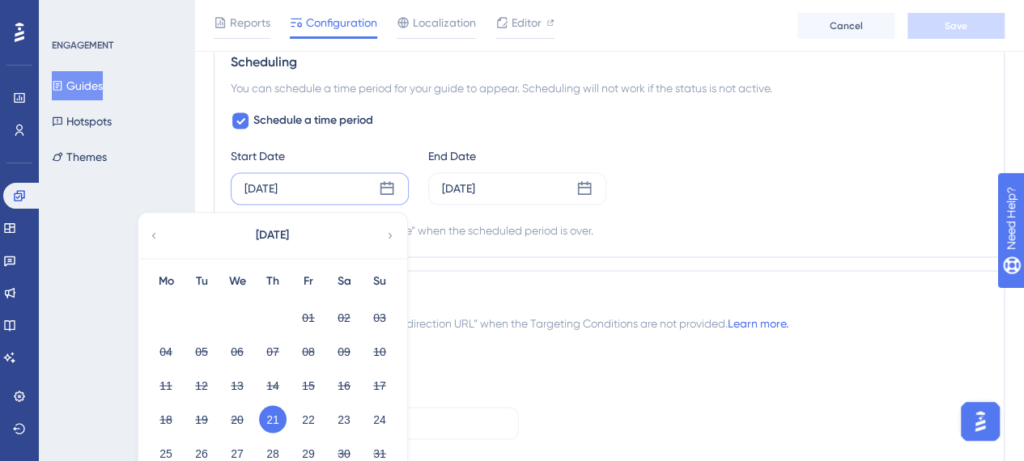
scroll to position [1376, 0]
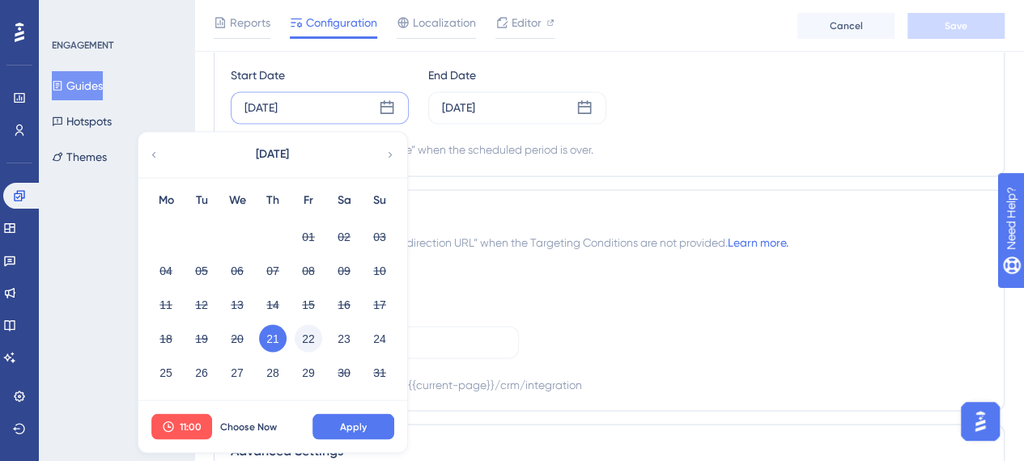
click at [308, 331] on button "22" at bounding box center [309, 339] width 28 height 28
click at [188, 424] on span "11:00" at bounding box center [191, 426] width 22 height 13
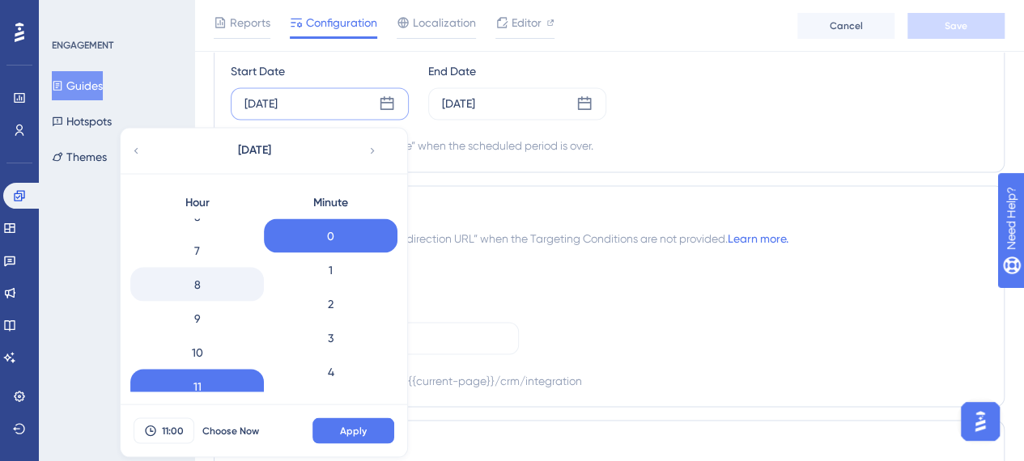
scroll to position [142, 0]
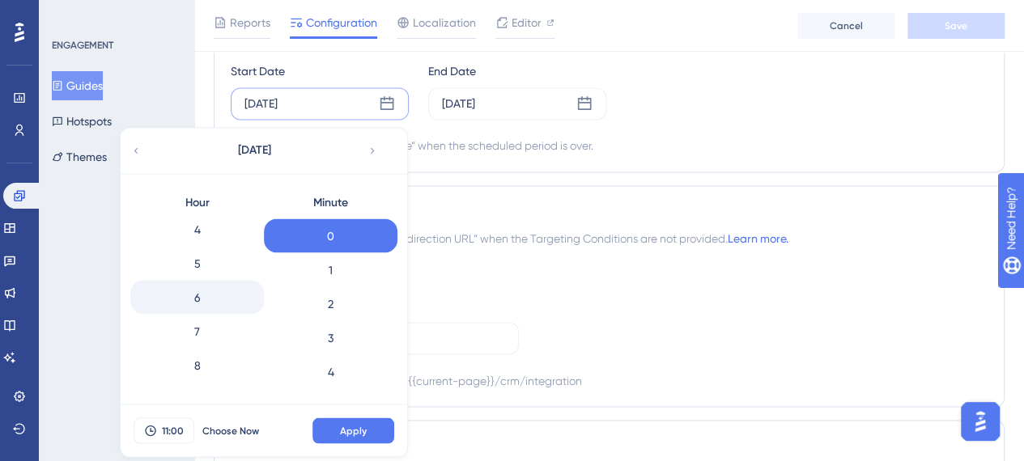
click at [210, 295] on div "6" at bounding box center [197, 297] width 134 height 34
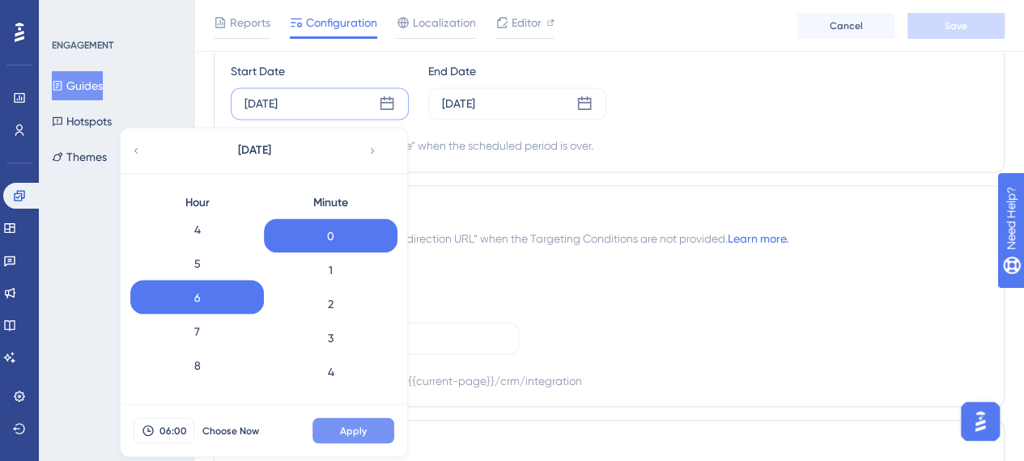
click at [351, 427] on span "Apply" at bounding box center [353, 430] width 27 height 13
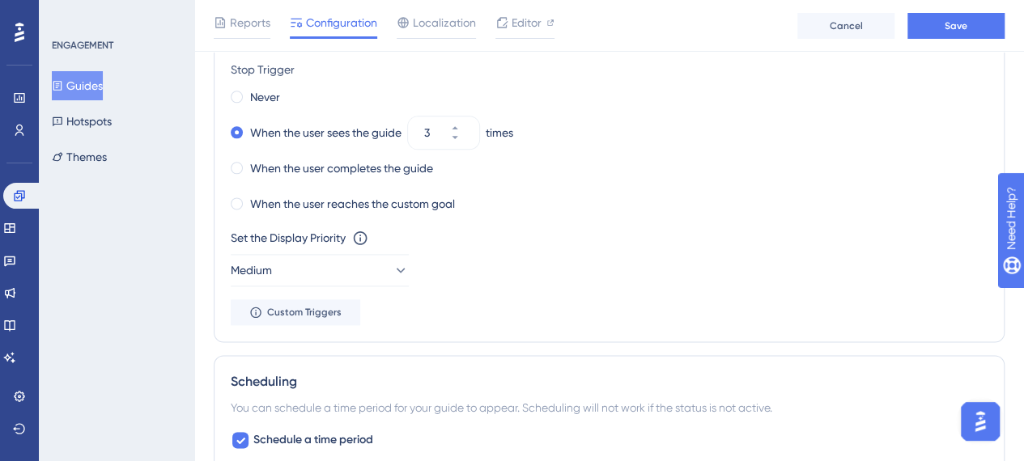
scroll to position [1137, 0]
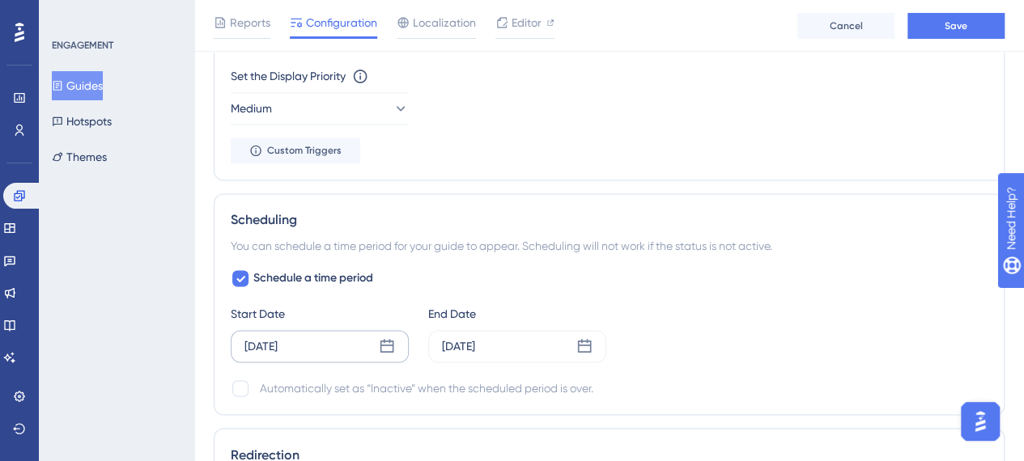
click at [345, 344] on div "[DATE]" at bounding box center [320, 346] width 178 height 32
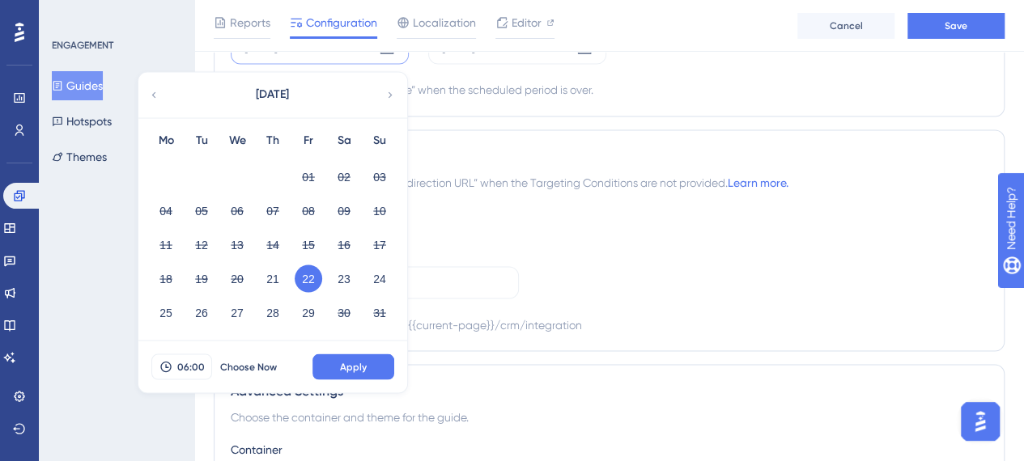
scroll to position [1461, 0]
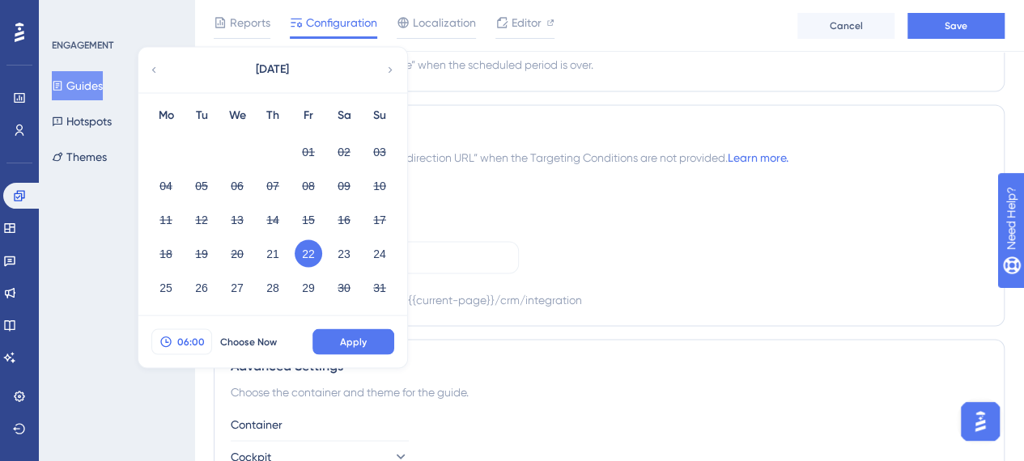
click at [200, 336] on span "06:00" at bounding box center [191, 341] width 28 height 13
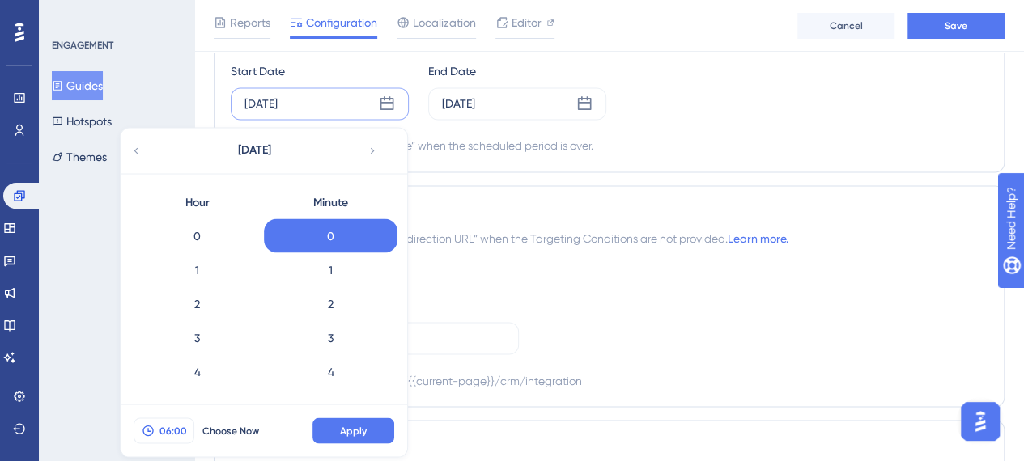
scroll to position [134, 0]
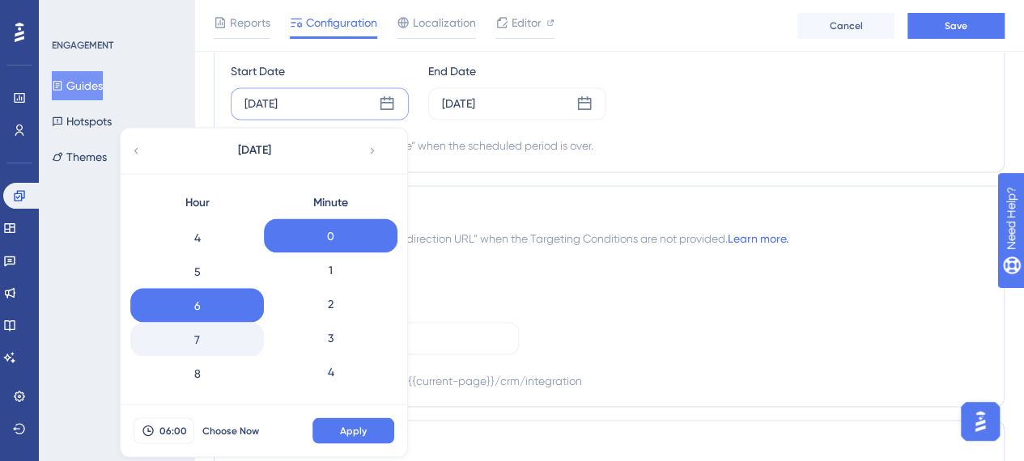
click at [198, 333] on div "7" at bounding box center [197, 339] width 134 height 34
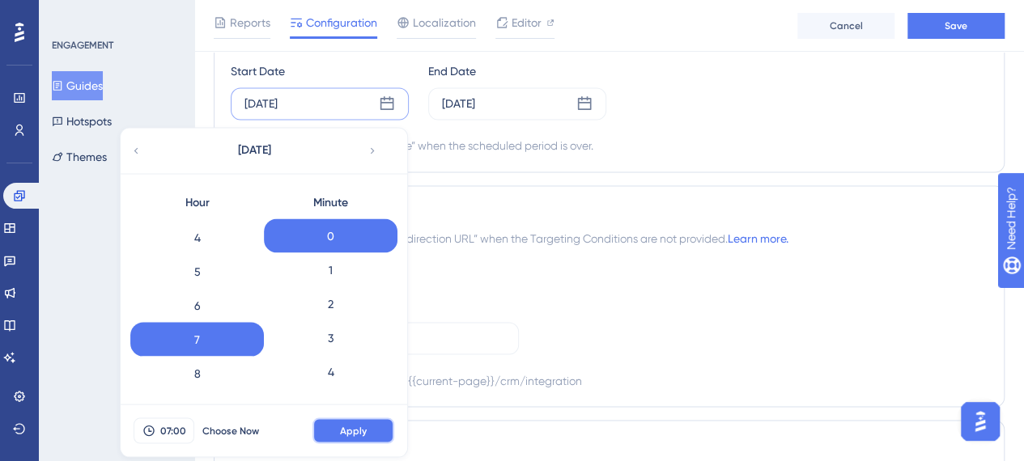
click at [351, 424] on span "Apply" at bounding box center [353, 430] width 27 height 13
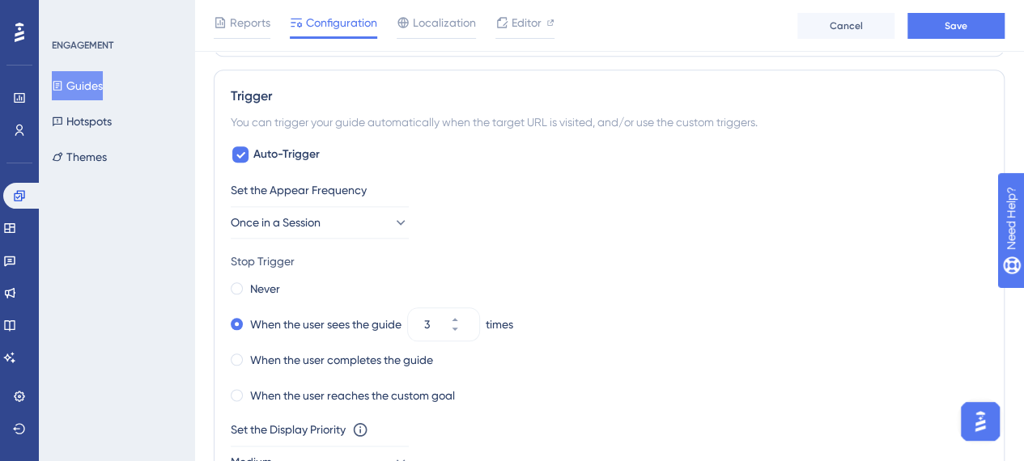
scroll to position [810, 0]
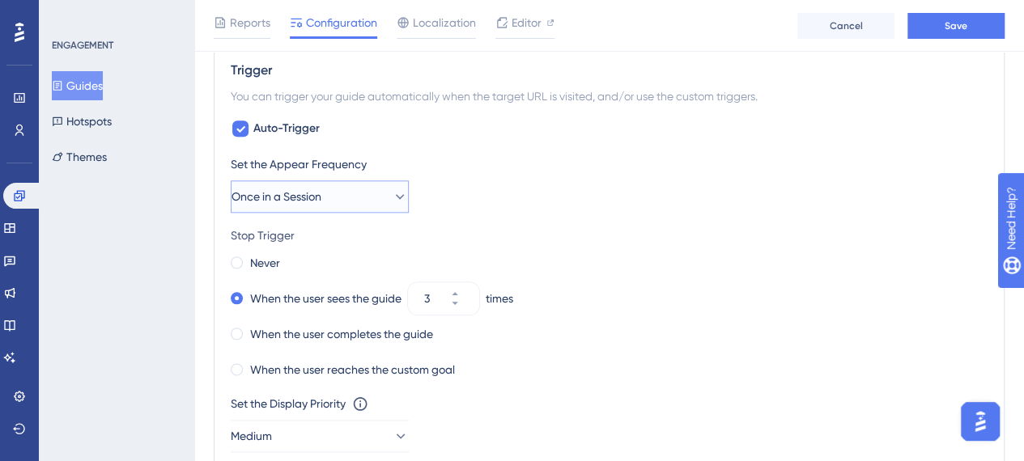
click at [399, 192] on button "Once in a Session" at bounding box center [320, 197] width 178 height 32
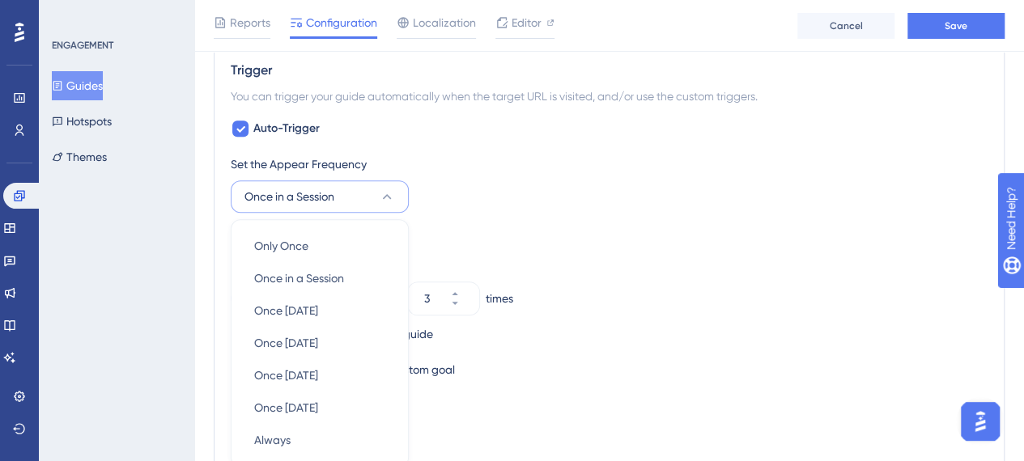
scroll to position [916, 0]
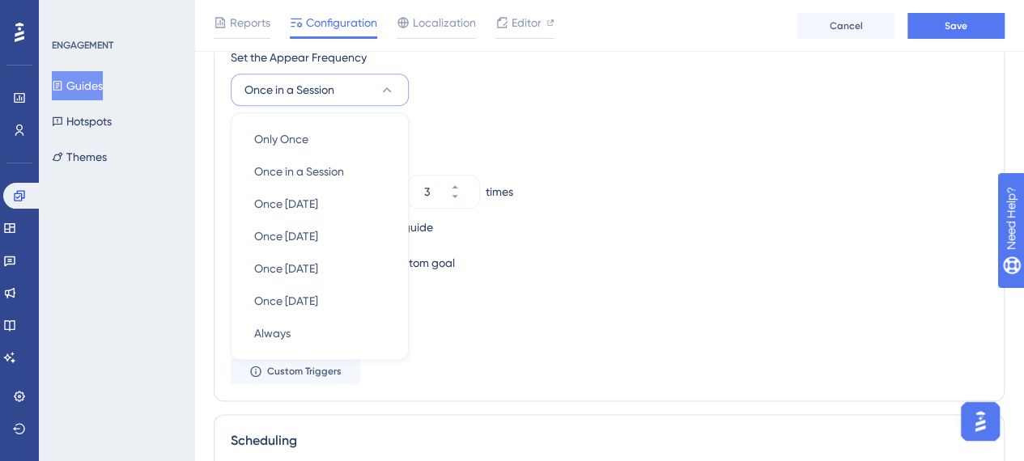
click at [812, 252] on div "When the user reaches the custom goal" at bounding box center [609, 263] width 757 height 23
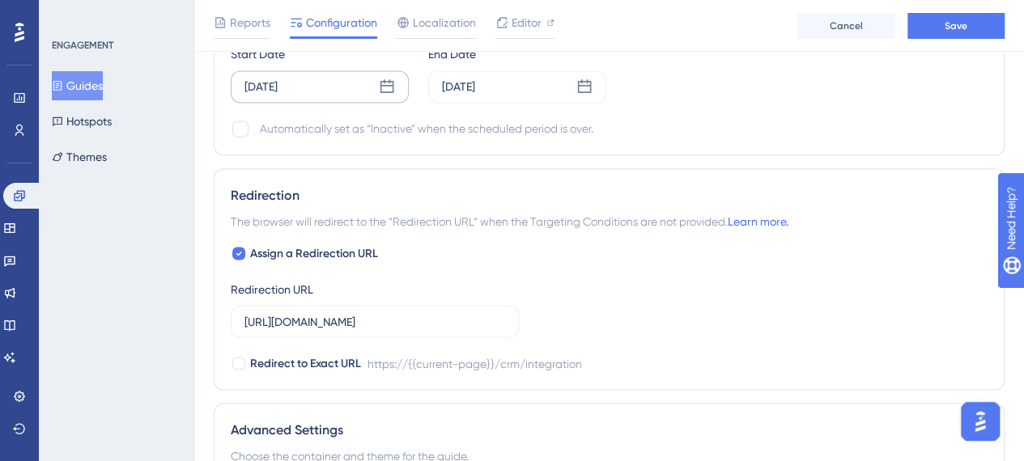
scroll to position [1402, 0]
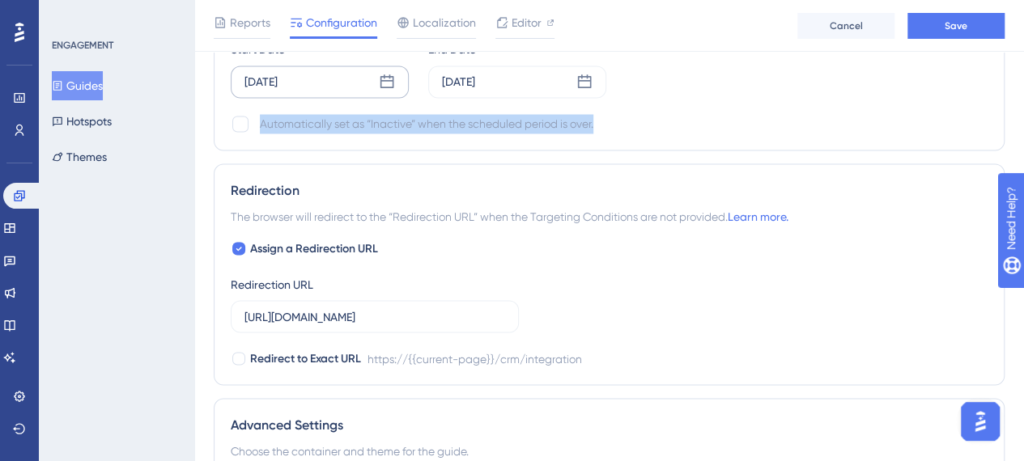
drag, startPoint x: 612, startPoint y: 122, endPoint x: 260, endPoint y: 130, distance: 352.2
click at [260, 130] on div "Scheduling You can schedule a time period for your guide to appear. Scheduling …" at bounding box center [609, 40] width 791 height 222
copy div "Automatically set as “Inactive” when the scheduled period is over."
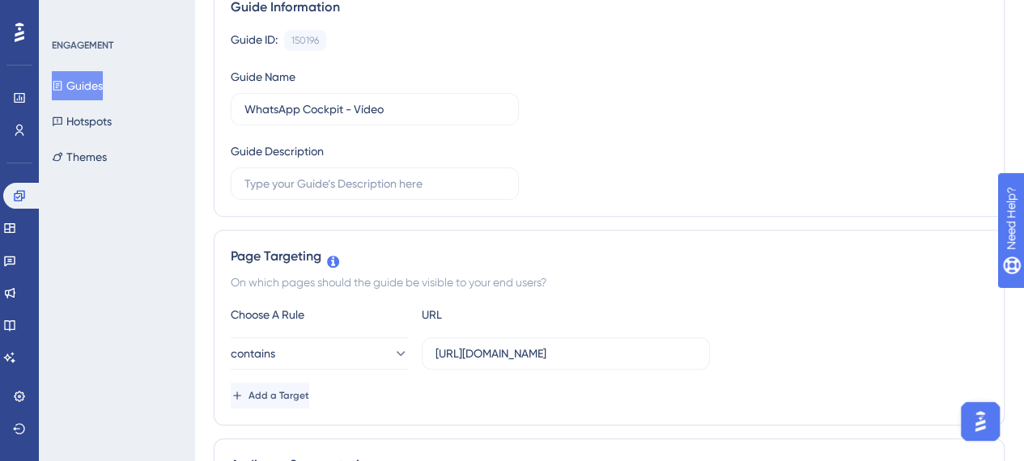
scroll to position [0, 0]
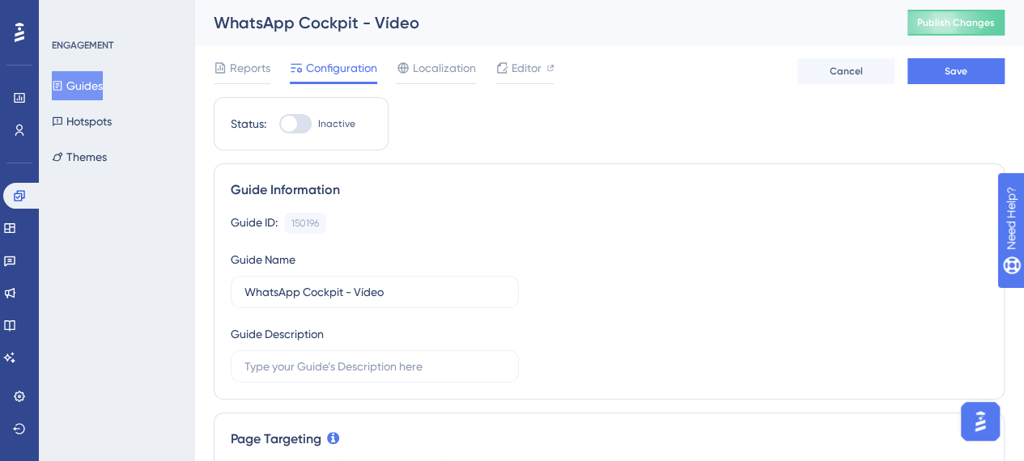
click at [87, 80] on button "Guides" at bounding box center [77, 85] width 51 height 29
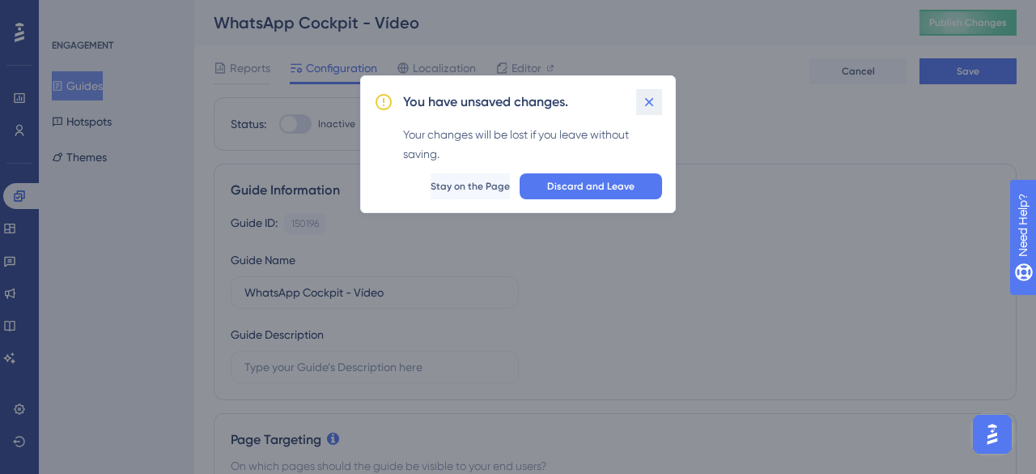
click at [651, 100] on icon at bounding box center [649, 101] width 9 height 9
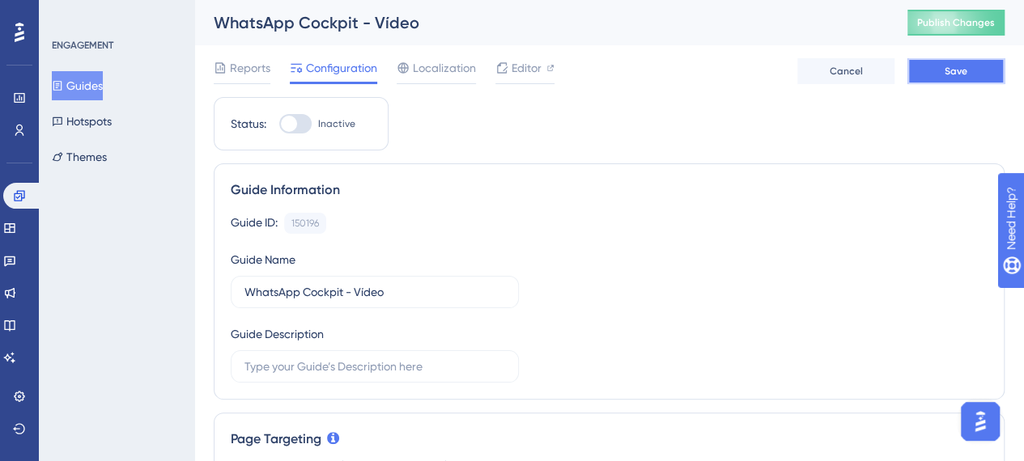
click at [960, 75] on span "Save" at bounding box center [956, 71] width 23 height 13
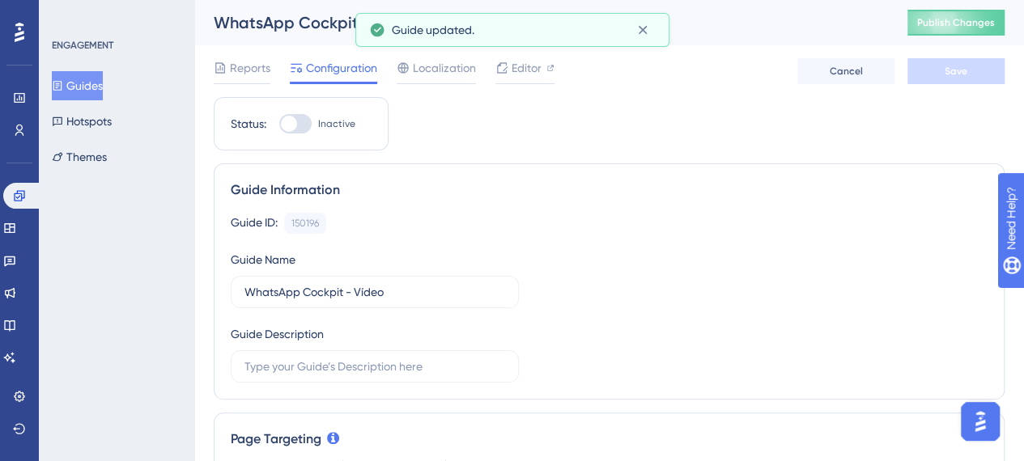
click at [103, 84] on button "Guides" at bounding box center [77, 85] width 51 height 29
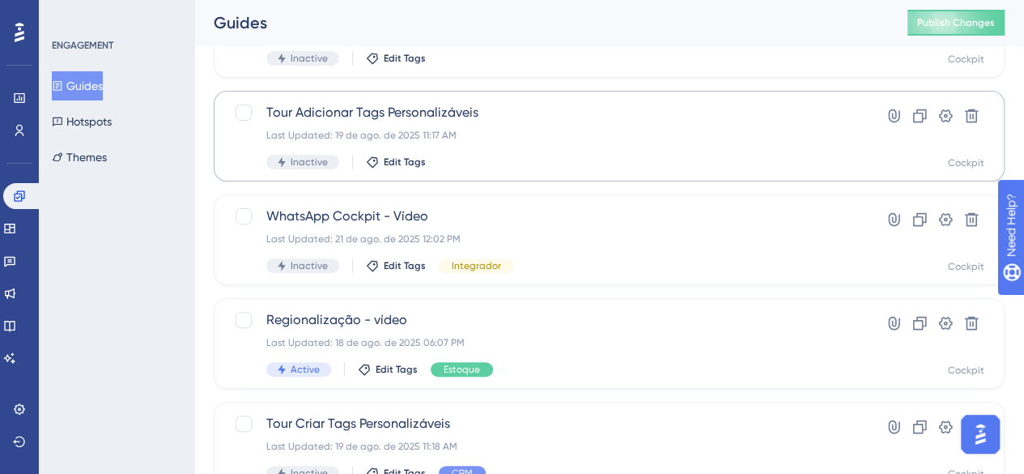
scroll to position [243, 0]
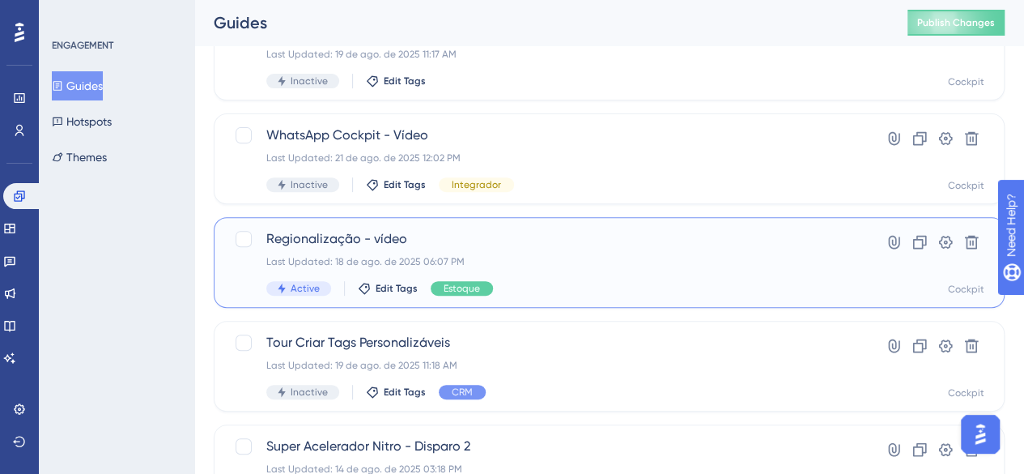
click at [575, 263] on div "Last Updated: 18 de ago. de 2025 06:07 PM" at bounding box center [544, 261] width 556 height 13
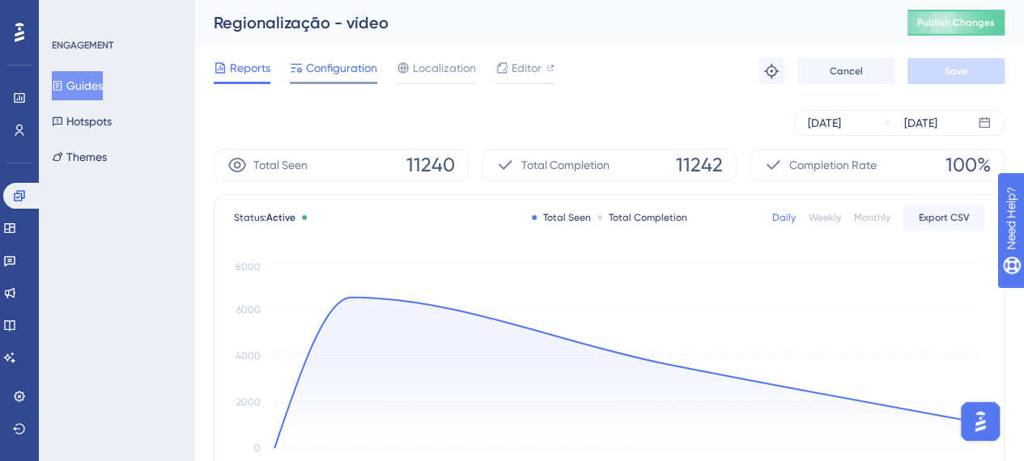
click at [352, 70] on span "Configuration" at bounding box center [341, 67] width 71 height 19
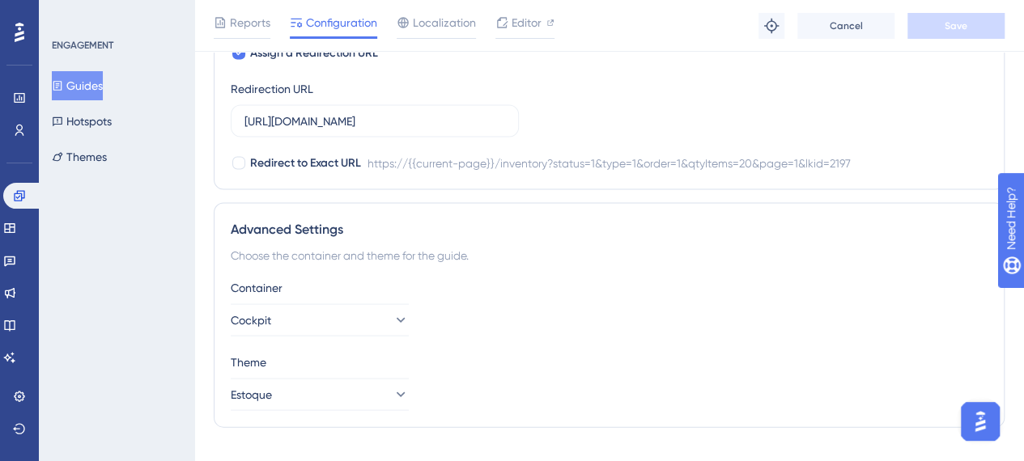
scroll to position [1536, 0]
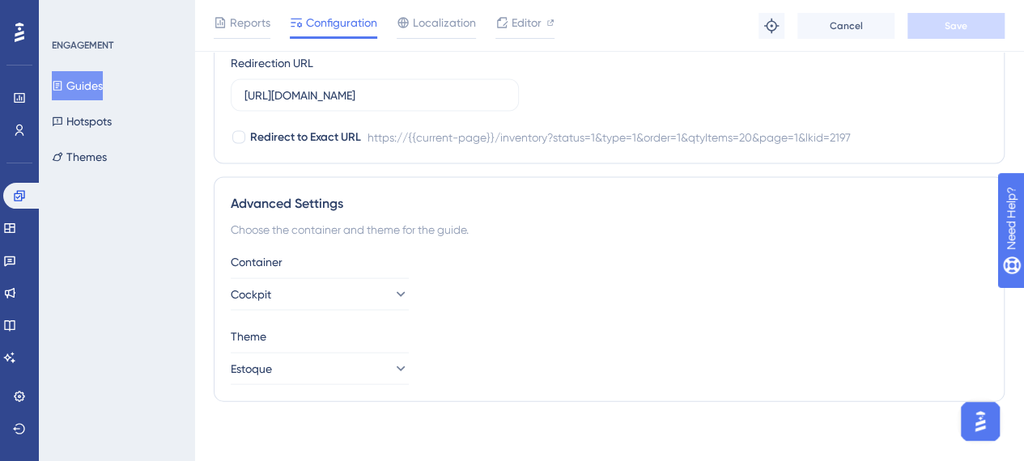
click at [89, 83] on button "Guides" at bounding box center [77, 85] width 51 height 29
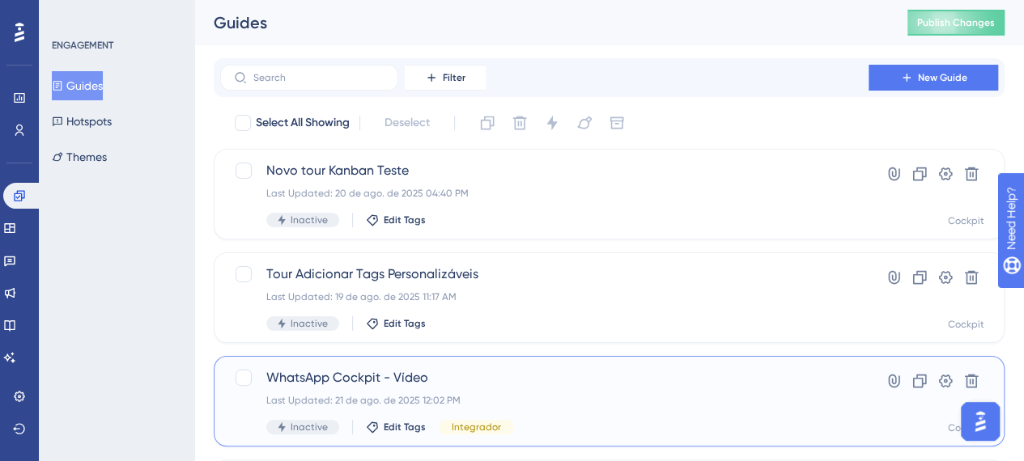
click at [549, 394] on div "Last Updated: 21 de ago. de 2025 12:02 PM" at bounding box center [544, 400] width 556 height 13
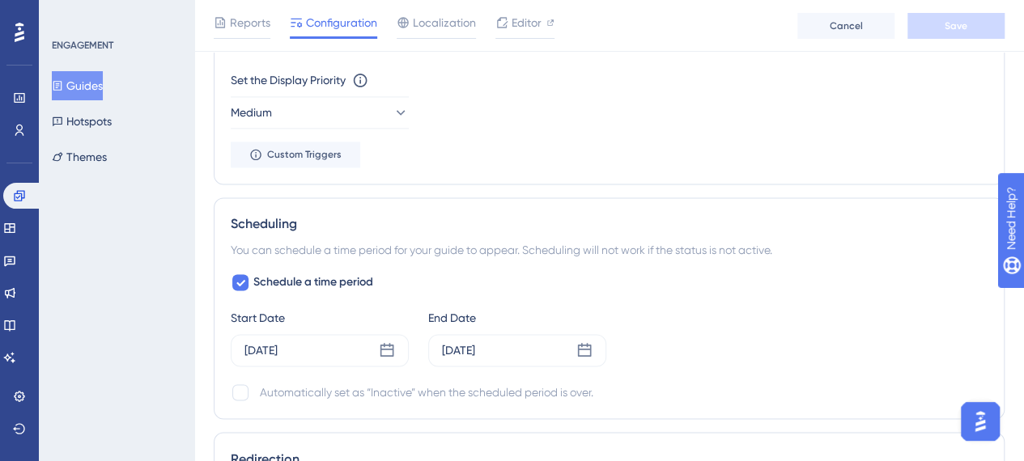
scroll to position [1214, 0]
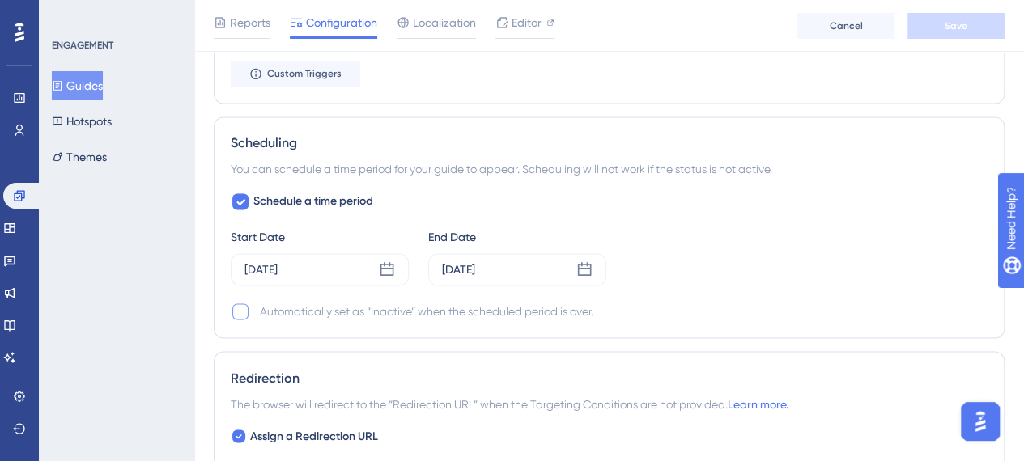
click at [244, 315] on div at bounding box center [240, 312] width 16 height 16
checkbox input "true"
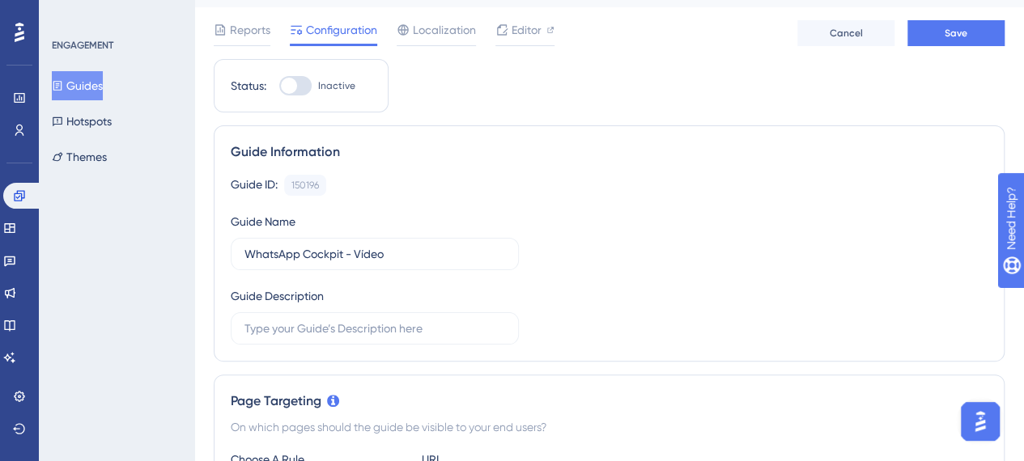
scroll to position [0, 0]
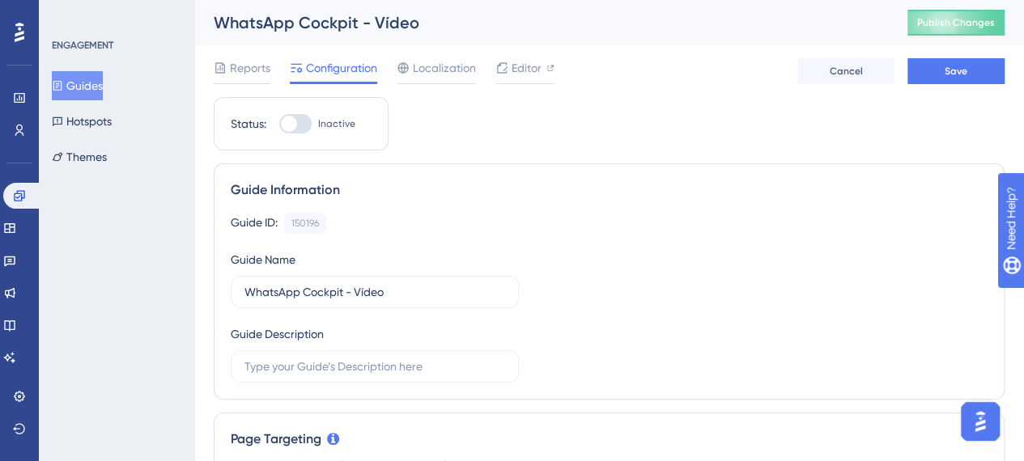
click at [300, 121] on div at bounding box center [295, 123] width 32 height 19
click at [279, 124] on input "Inactive" at bounding box center [278, 124] width 1 height 1
checkbox input "true"
click at [935, 75] on button "Save" at bounding box center [955, 71] width 97 height 26
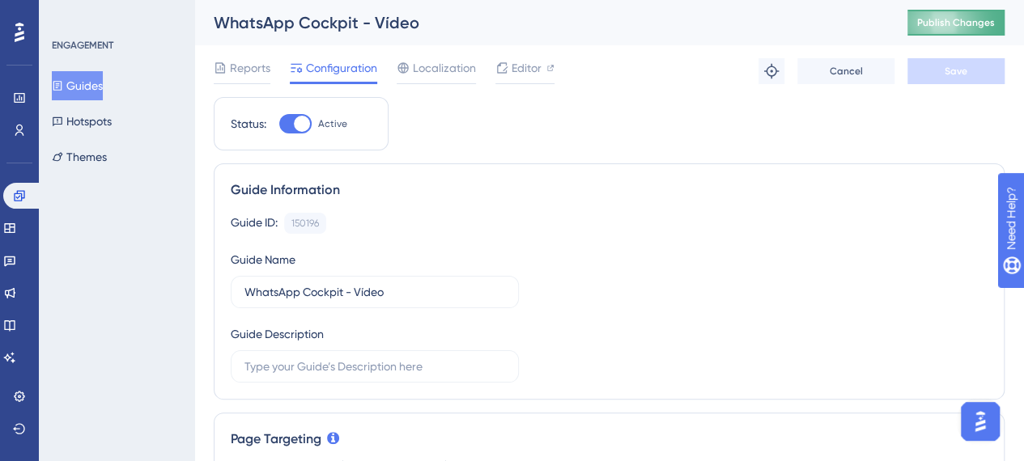
click at [942, 23] on span "Publish Changes" at bounding box center [956, 22] width 78 height 13
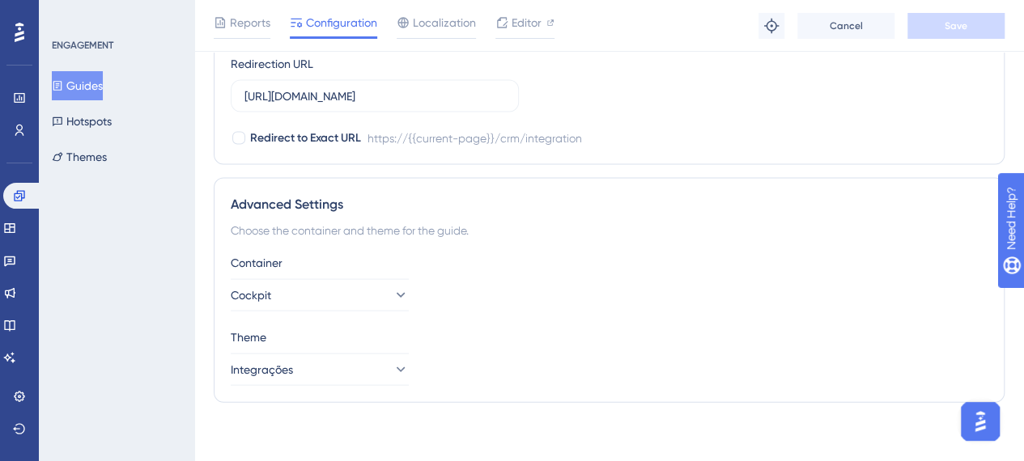
scroll to position [1623, 0]
